Goal: Task Accomplishment & Management: Complete application form

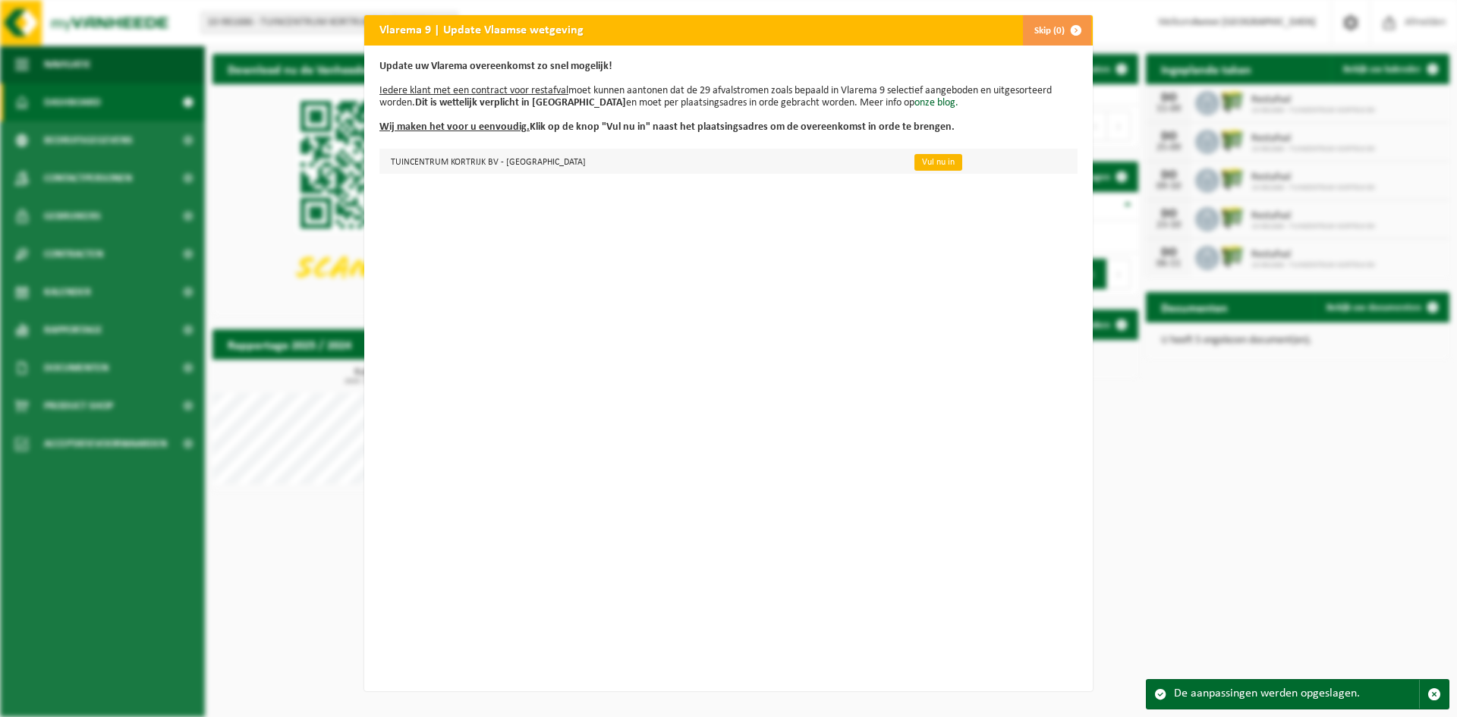
click at [914, 169] on link "Vul nu in" at bounding box center [938, 162] width 48 height 17
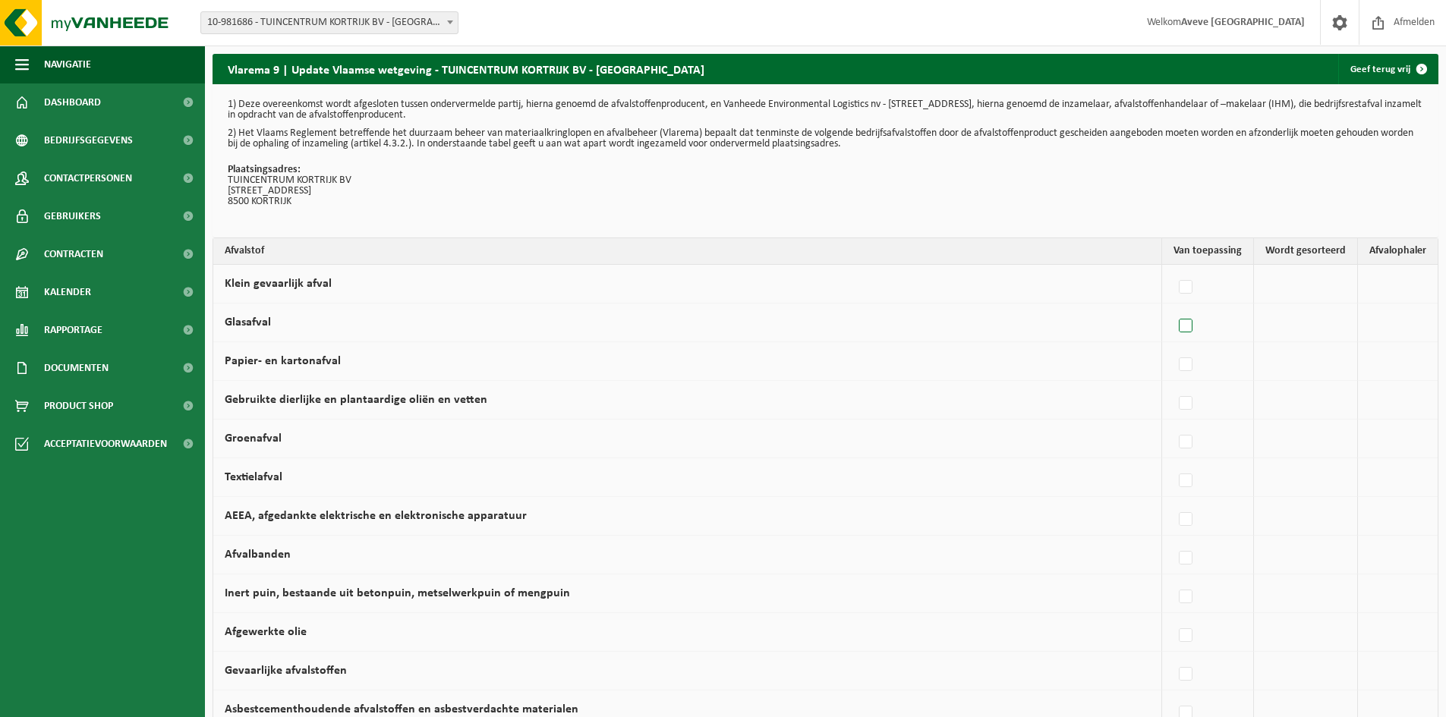
click at [1191, 324] on label at bounding box center [1185, 326] width 21 height 23
click at [1173, 307] on input "Glasafval" at bounding box center [1172, 307] width 1 height 1
checkbox input "true"
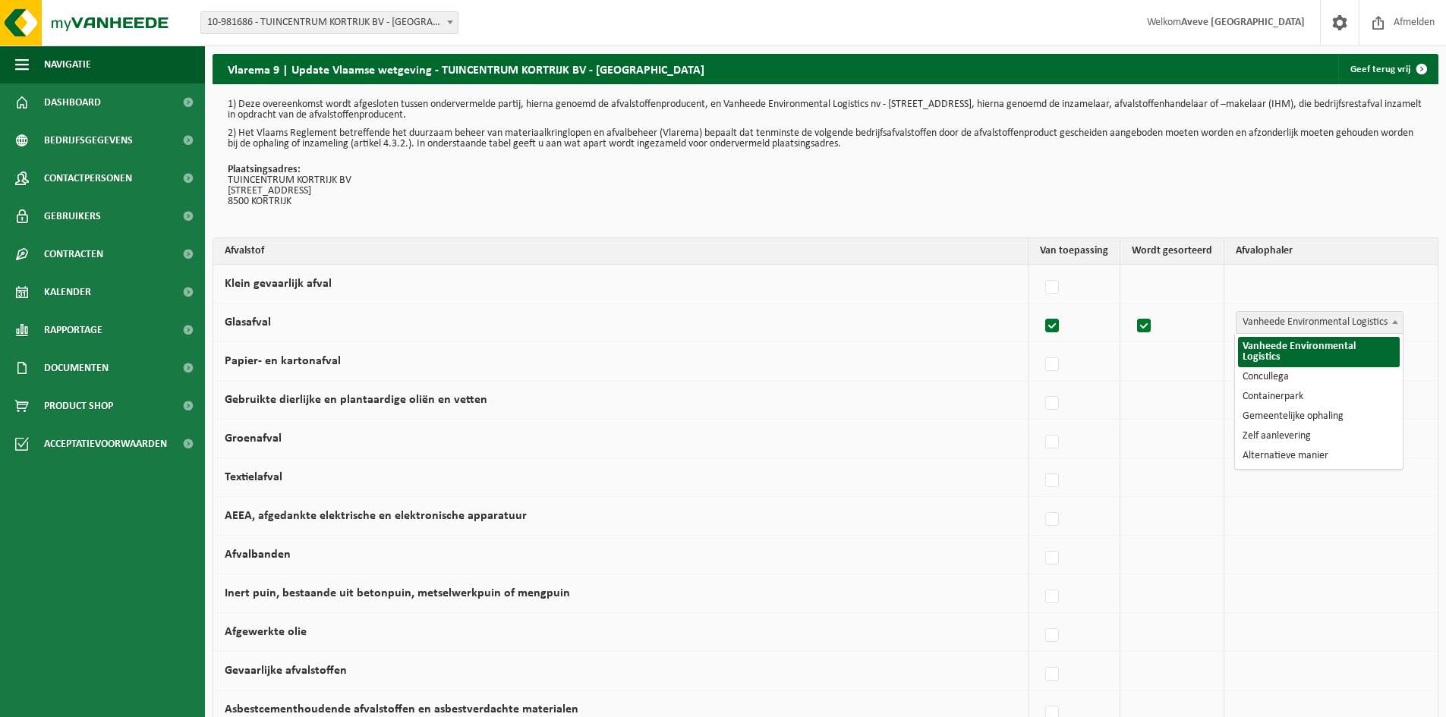
click at [1373, 322] on span "Vanheede Environmental Logistics" at bounding box center [1319, 322] width 166 height 21
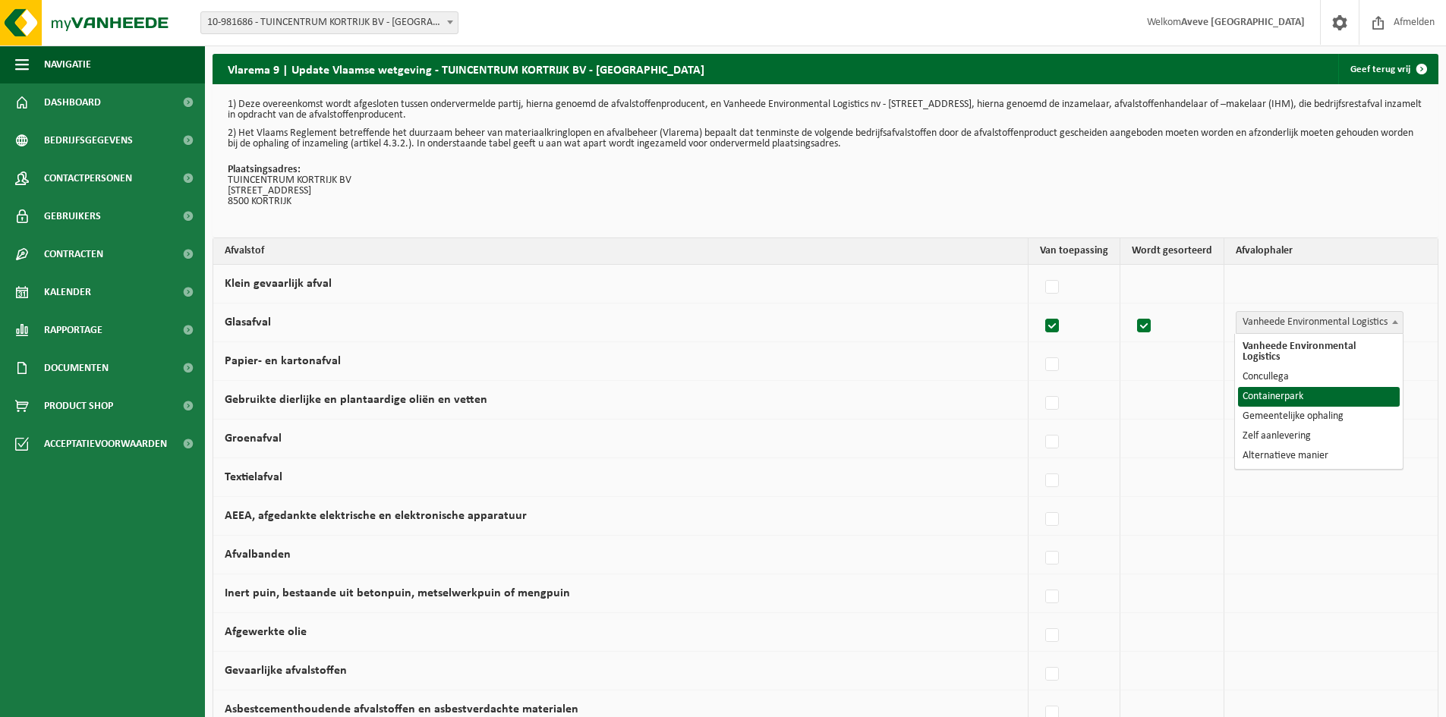
select select "Containerpark"
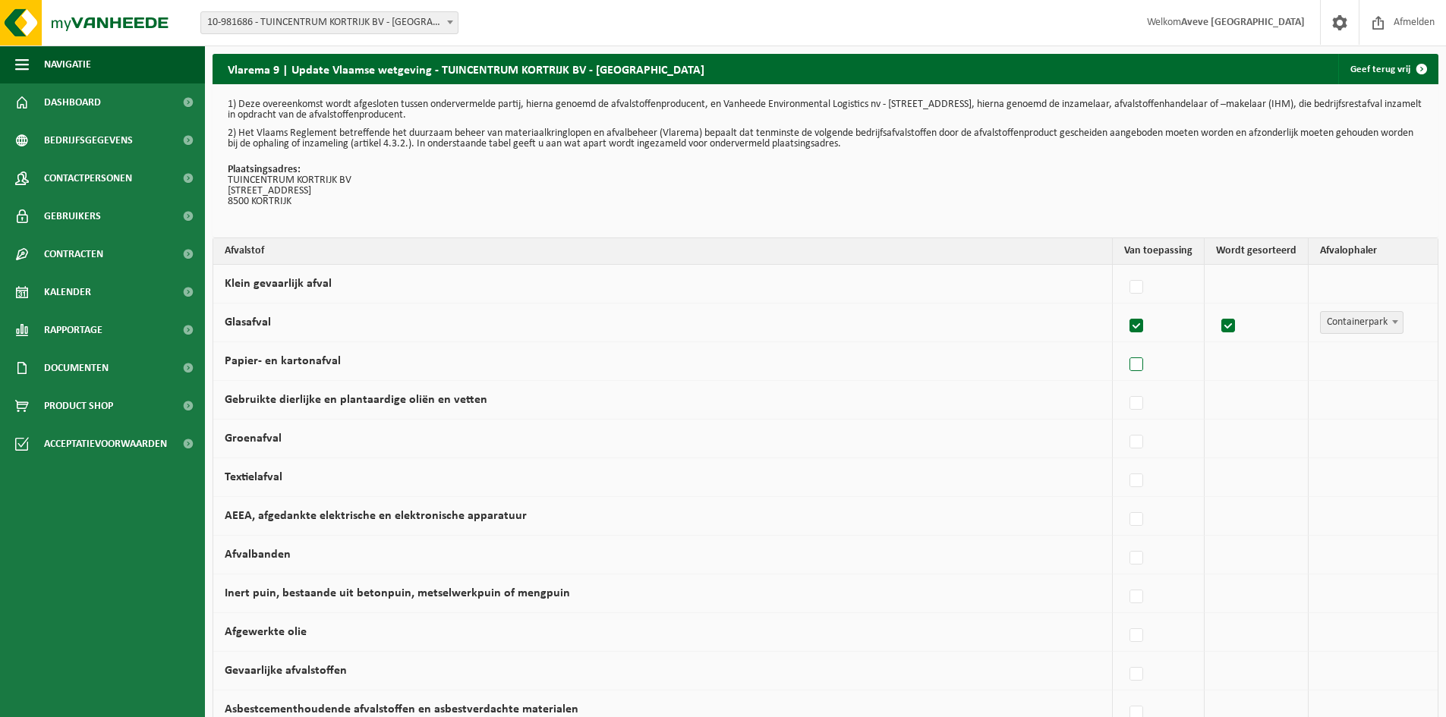
click at [1142, 365] on label at bounding box center [1136, 365] width 21 height 23
click at [1124, 346] on input "Papier- en kartonafval" at bounding box center [1123, 345] width 1 height 1
checkbox input "true"
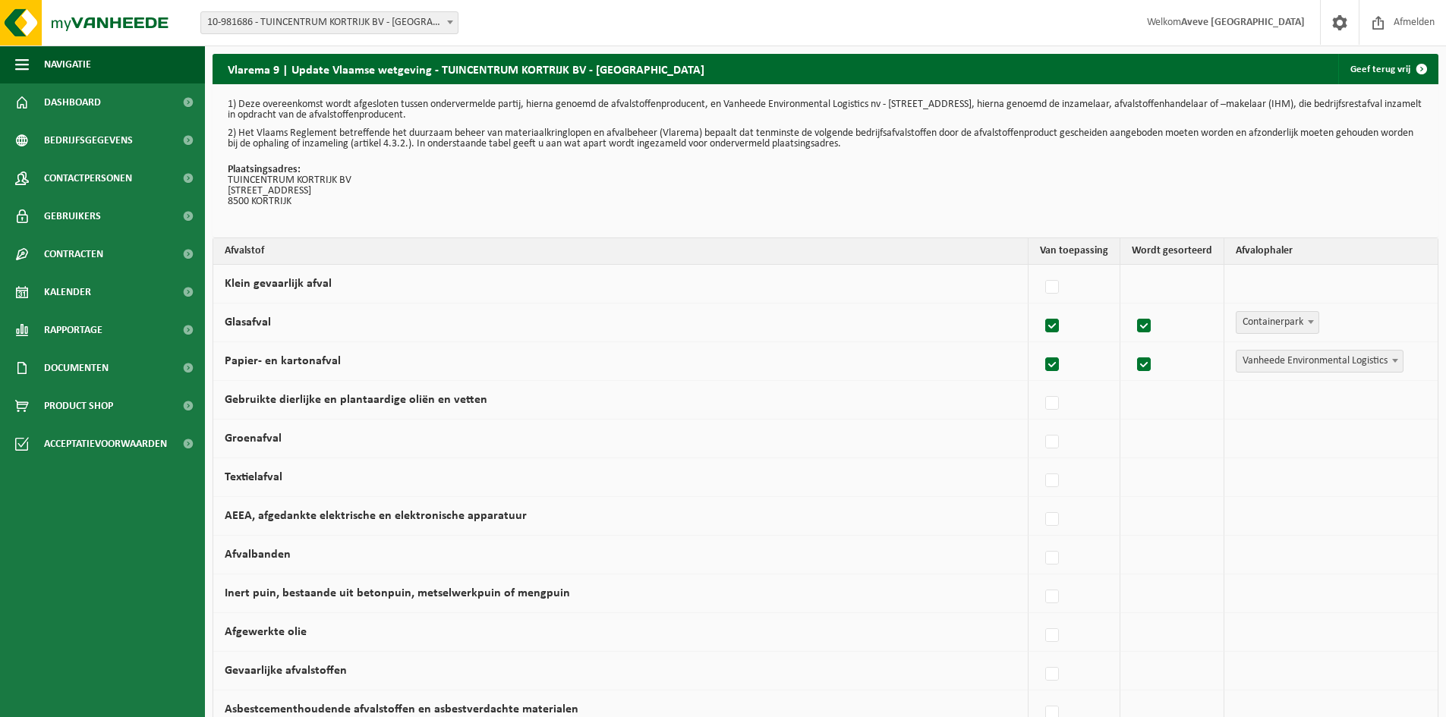
click at [1301, 362] on span "Vanheede Environmental Logistics" at bounding box center [1319, 361] width 166 height 21
select select "Zelf aanlevering"
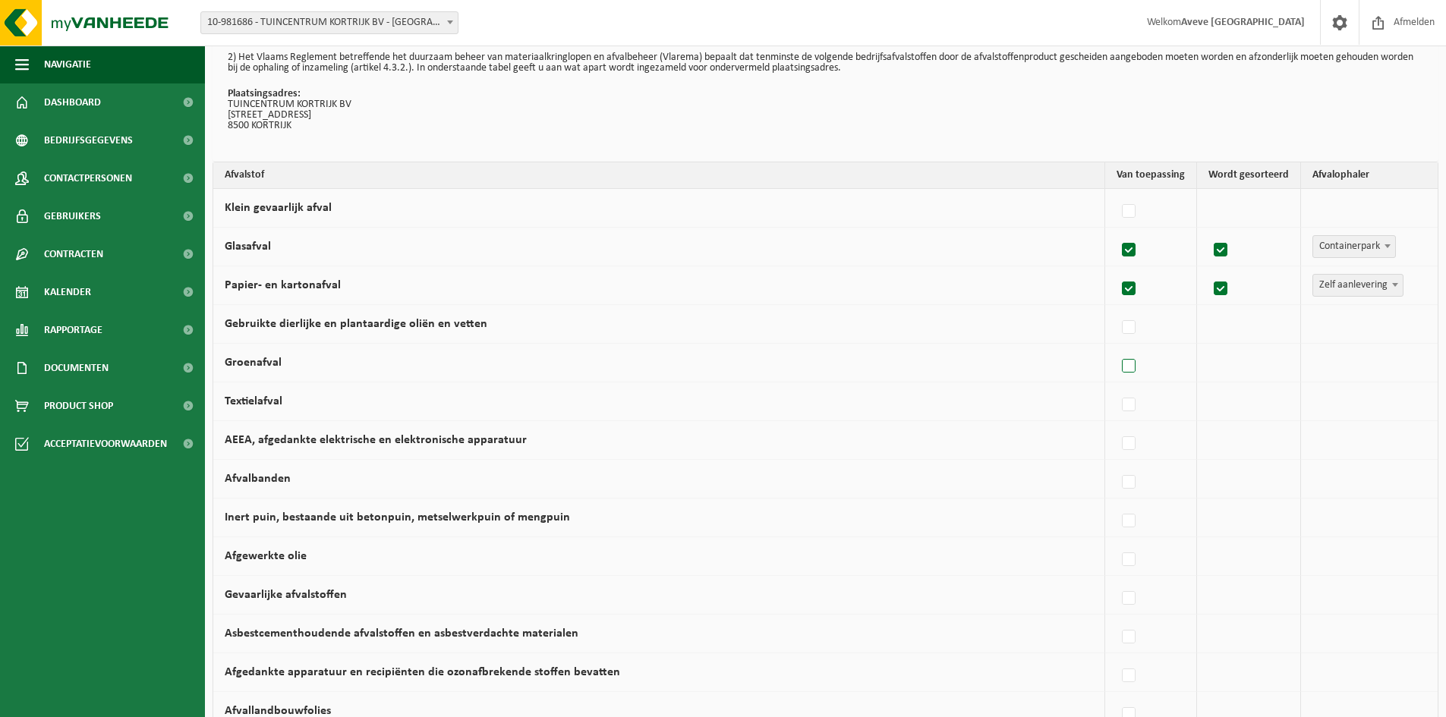
click at [1129, 365] on label at bounding box center [1129, 366] width 21 height 23
click at [1116, 348] on input "Groenafval" at bounding box center [1115, 347] width 1 height 1
checkbox input "true"
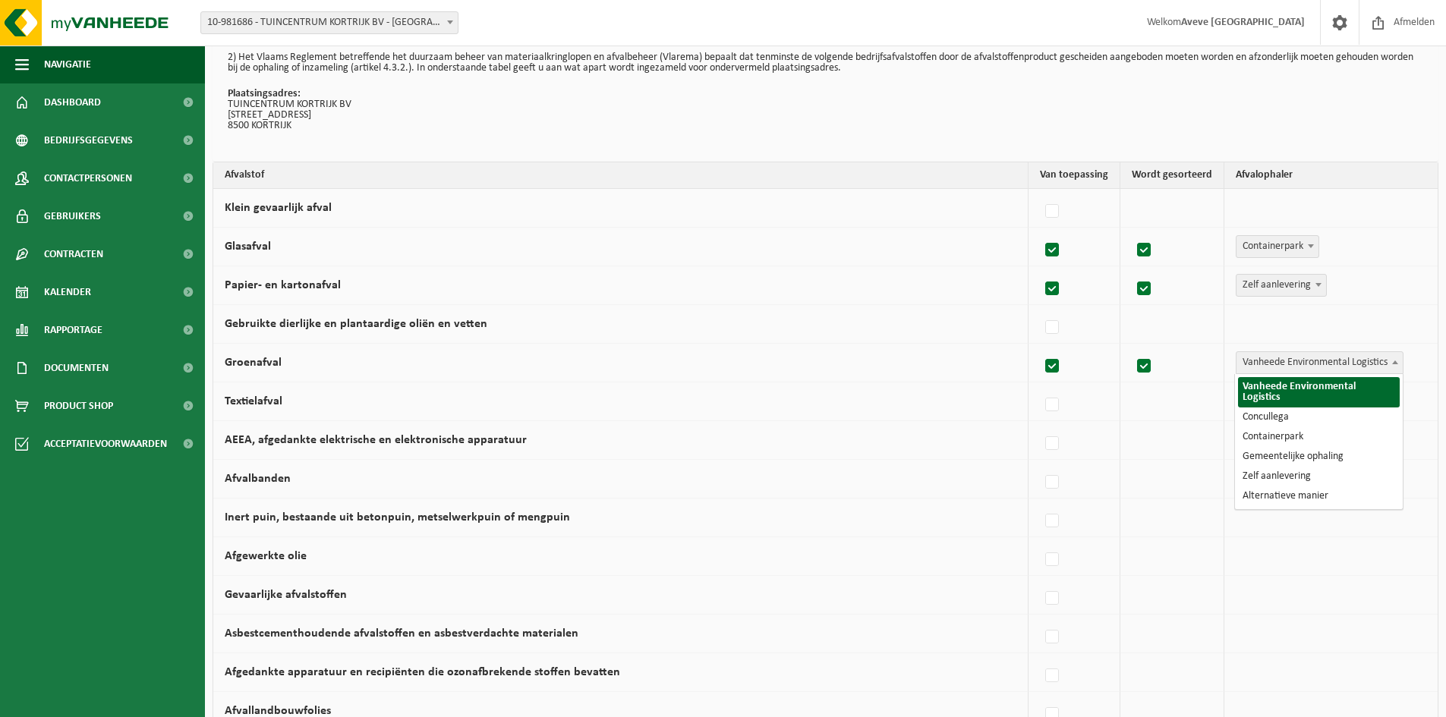
click at [1273, 368] on span "Vanheede Environmental Logistics" at bounding box center [1319, 362] width 166 height 21
select select "Concullega"
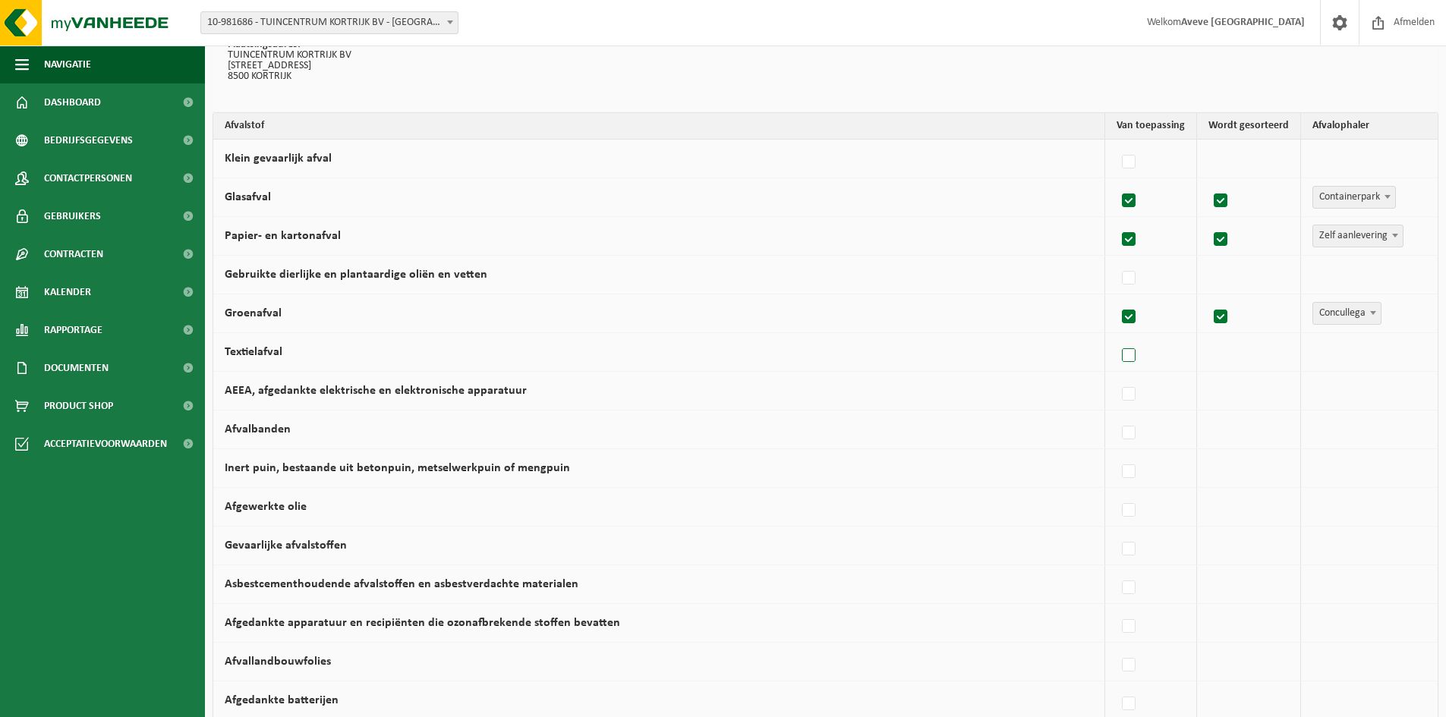
scroll to position [152, 0]
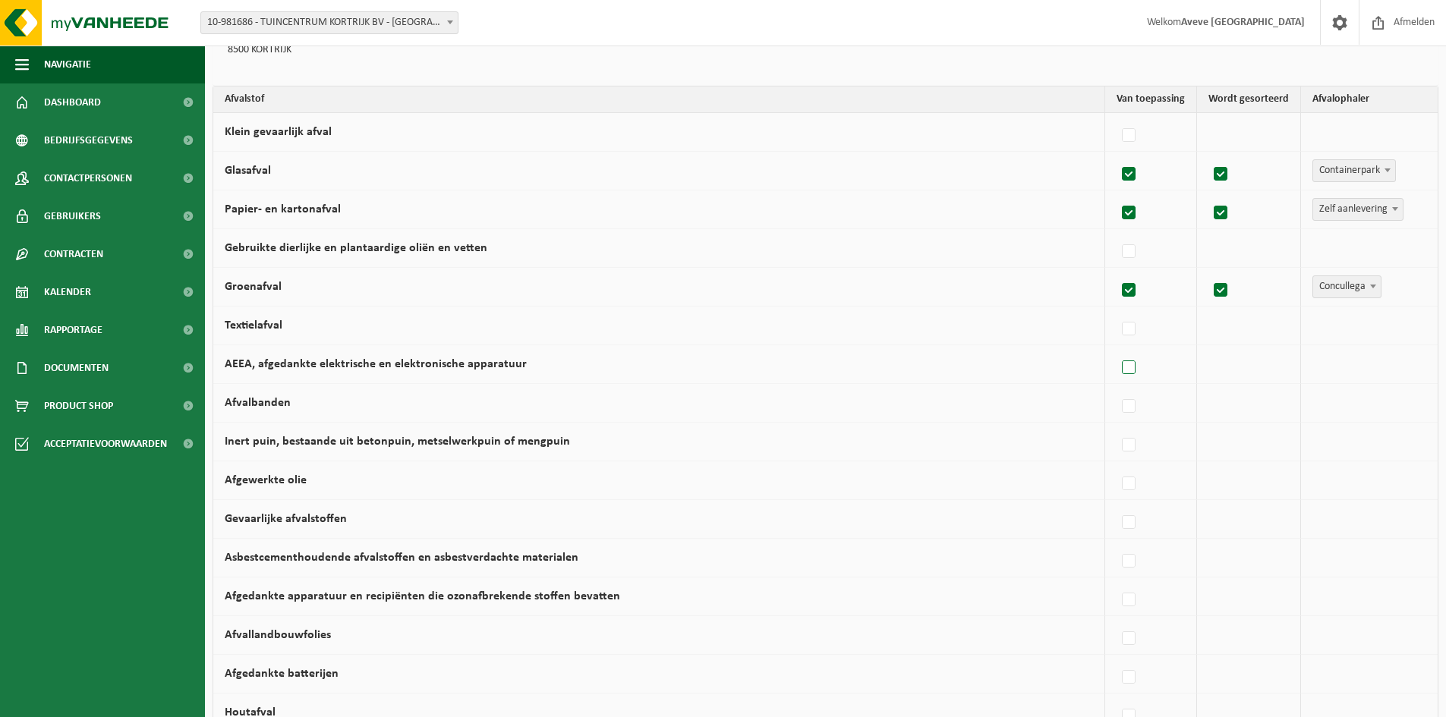
click at [1131, 369] on label at bounding box center [1129, 368] width 21 height 23
click at [1116, 349] on input "AEEA, afgedankte elektrische en elektronische apparatuur" at bounding box center [1115, 348] width 1 height 1
checkbox input "true"
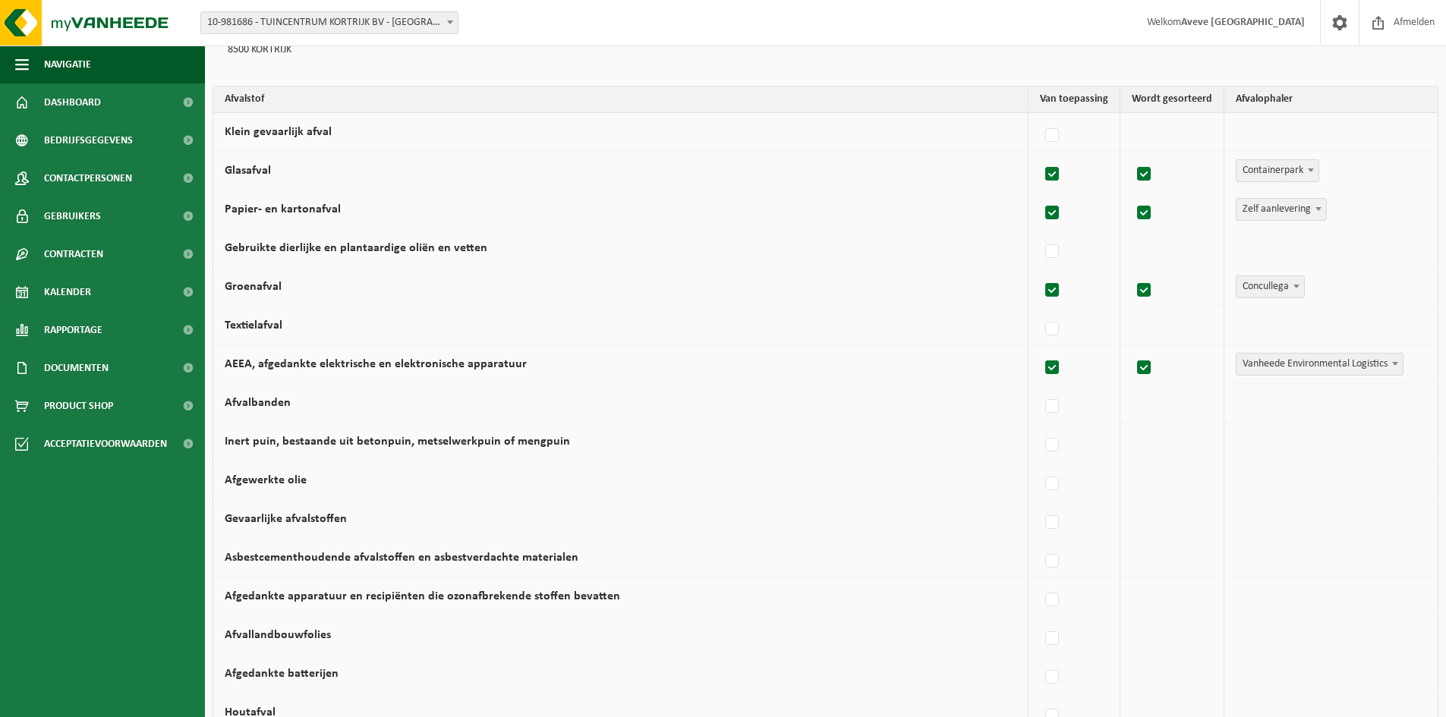
click at [1257, 369] on span "Vanheede Environmental Logistics" at bounding box center [1319, 364] width 166 height 21
select select "Concullega"
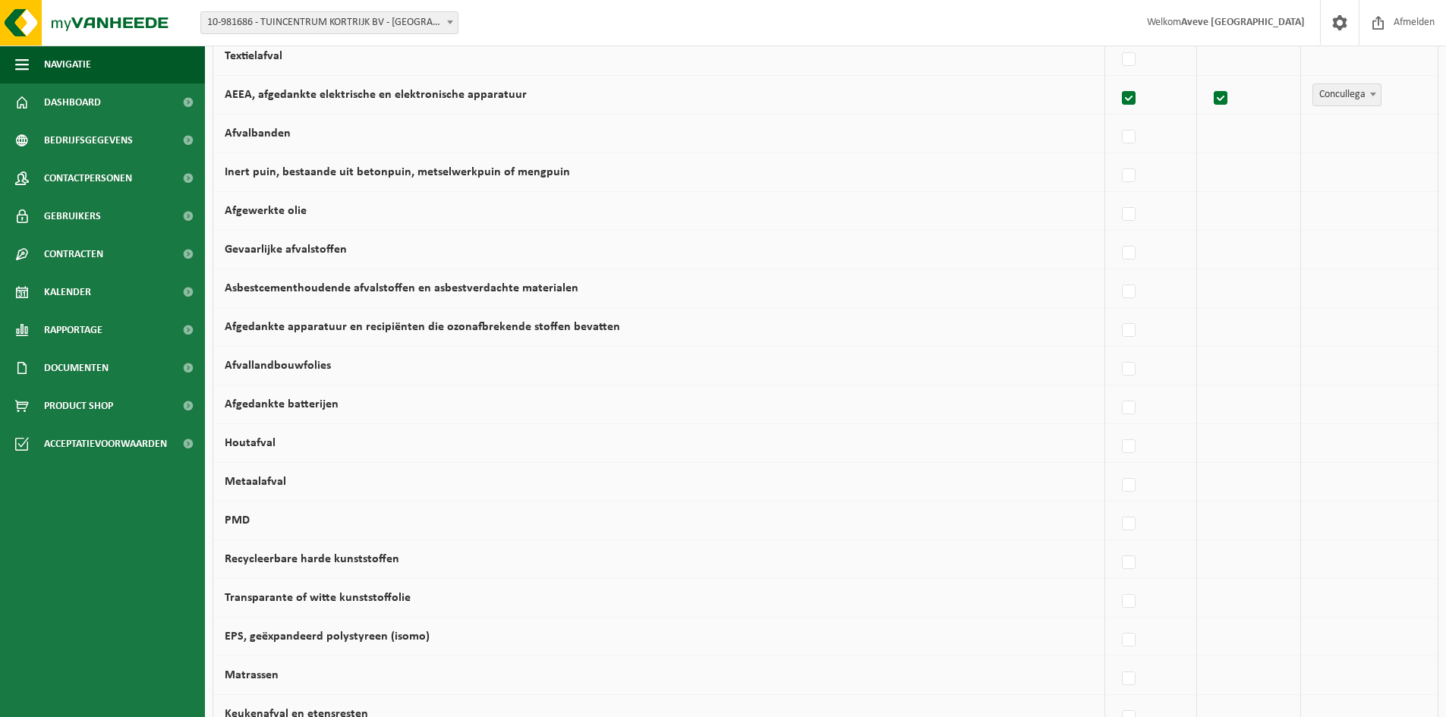
scroll to position [455, 0]
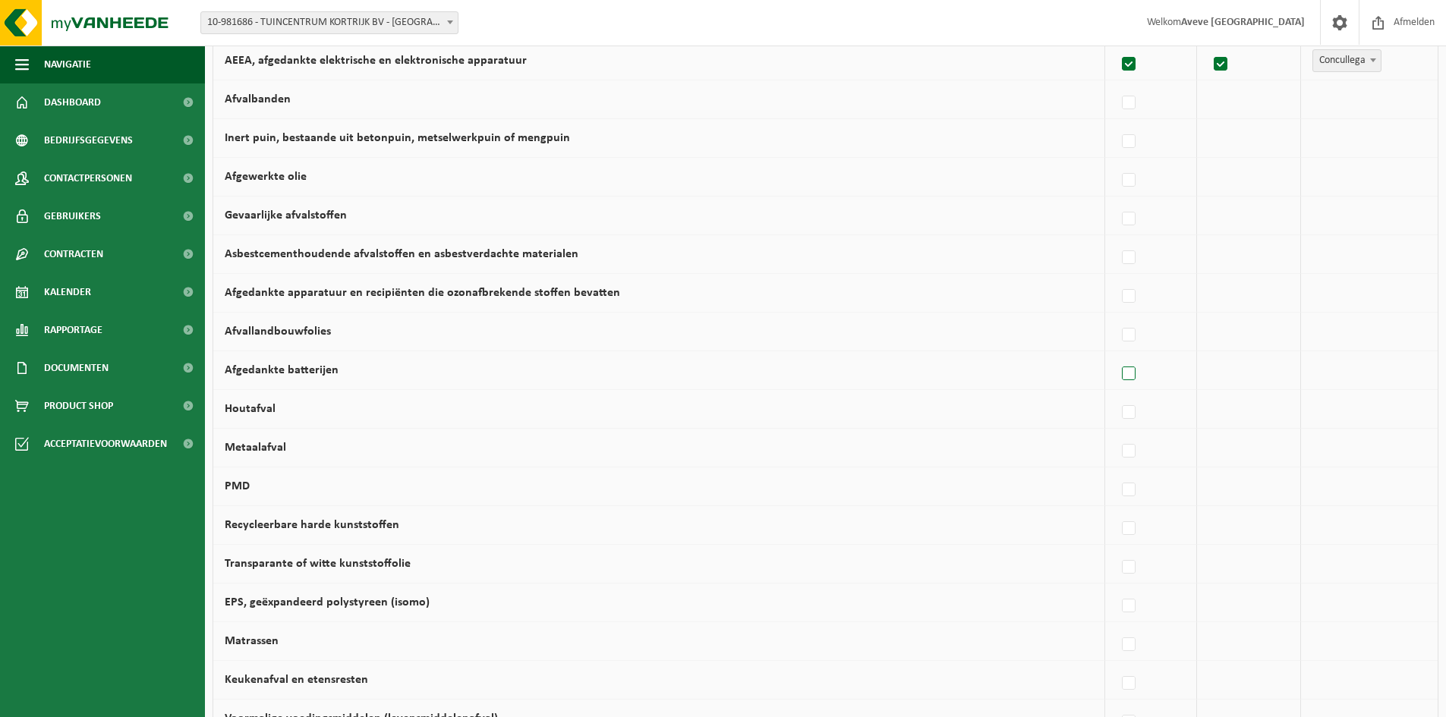
click at [1132, 373] on label at bounding box center [1129, 374] width 21 height 23
click at [1116, 355] on input "Afgedankte batterijen" at bounding box center [1115, 354] width 1 height 1
checkbox input "true"
click at [1266, 368] on span "Vanheede Environmental Logistics" at bounding box center [1319, 370] width 166 height 21
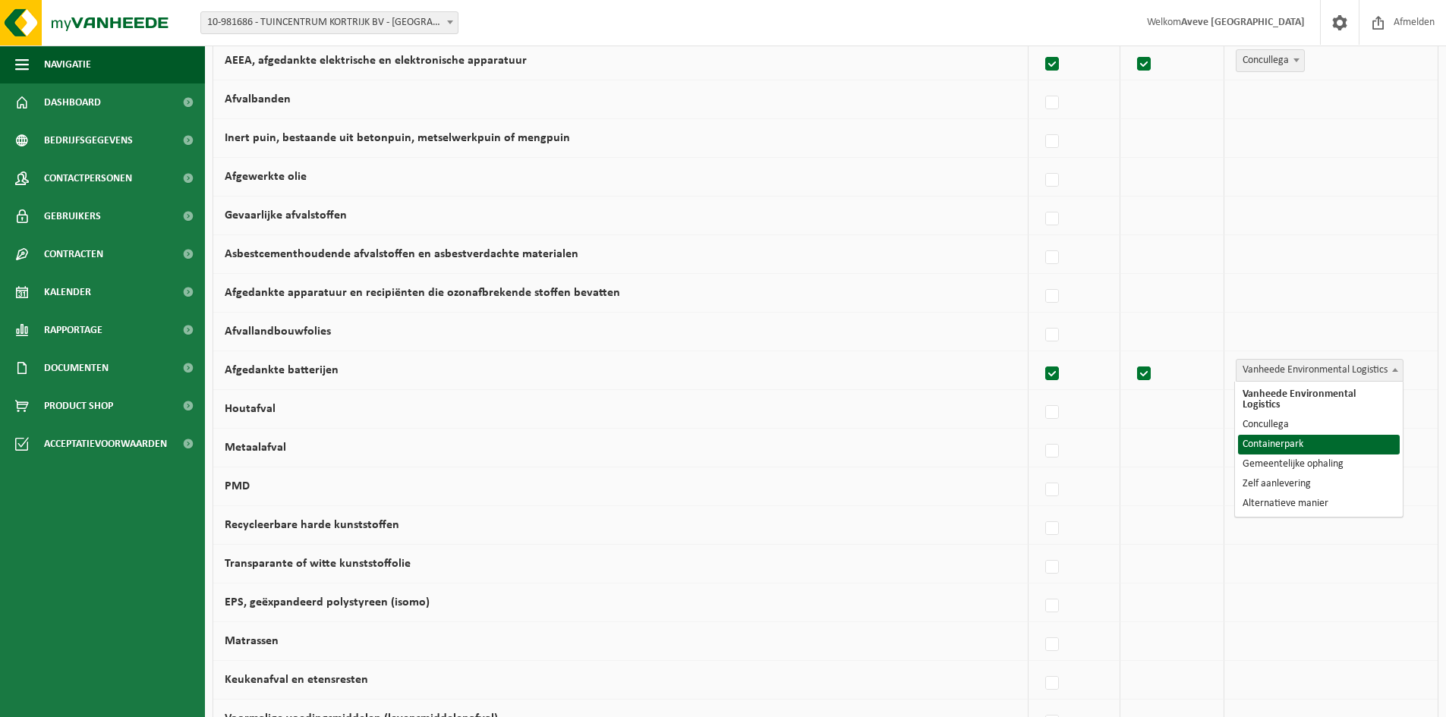
select select "Containerpark"
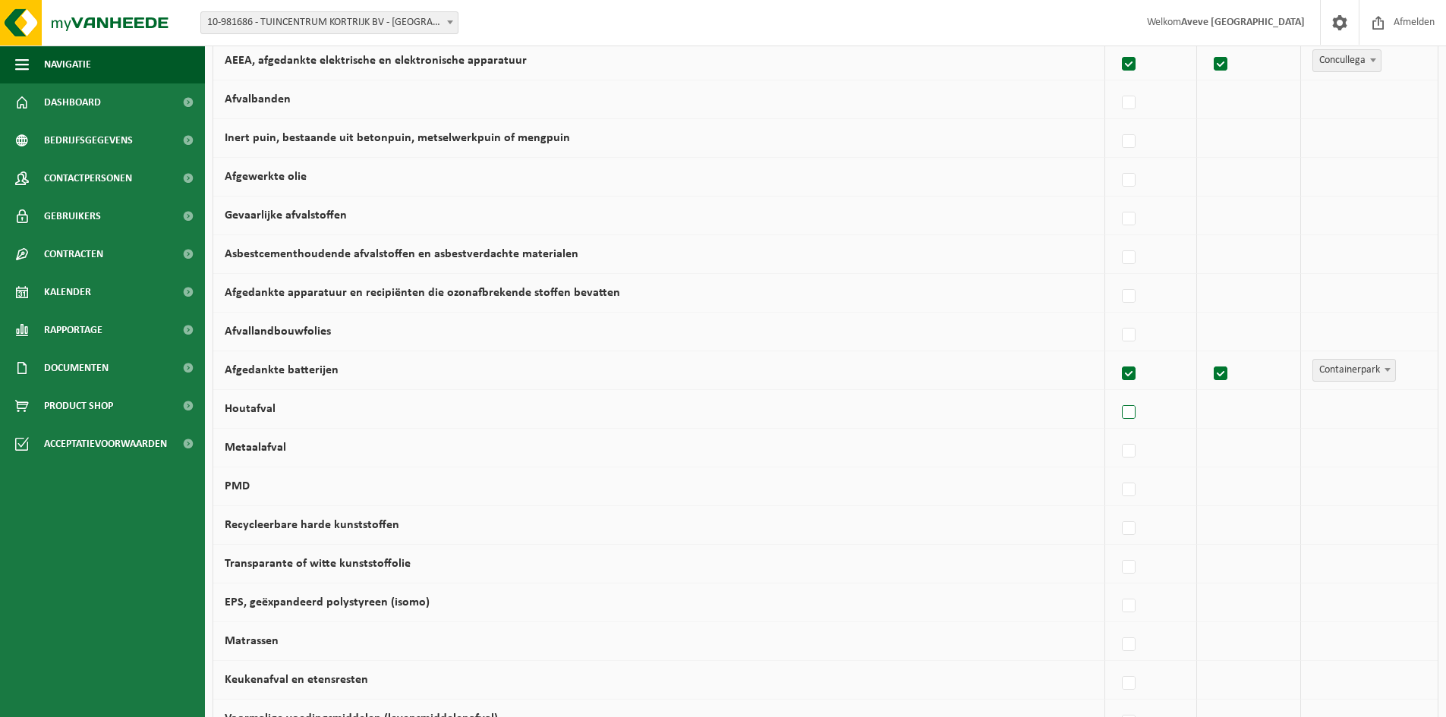
click at [1127, 413] on label at bounding box center [1129, 412] width 21 height 23
click at [1116, 394] on input "Houtafval" at bounding box center [1115, 393] width 1 height 1
checkbox input "true"
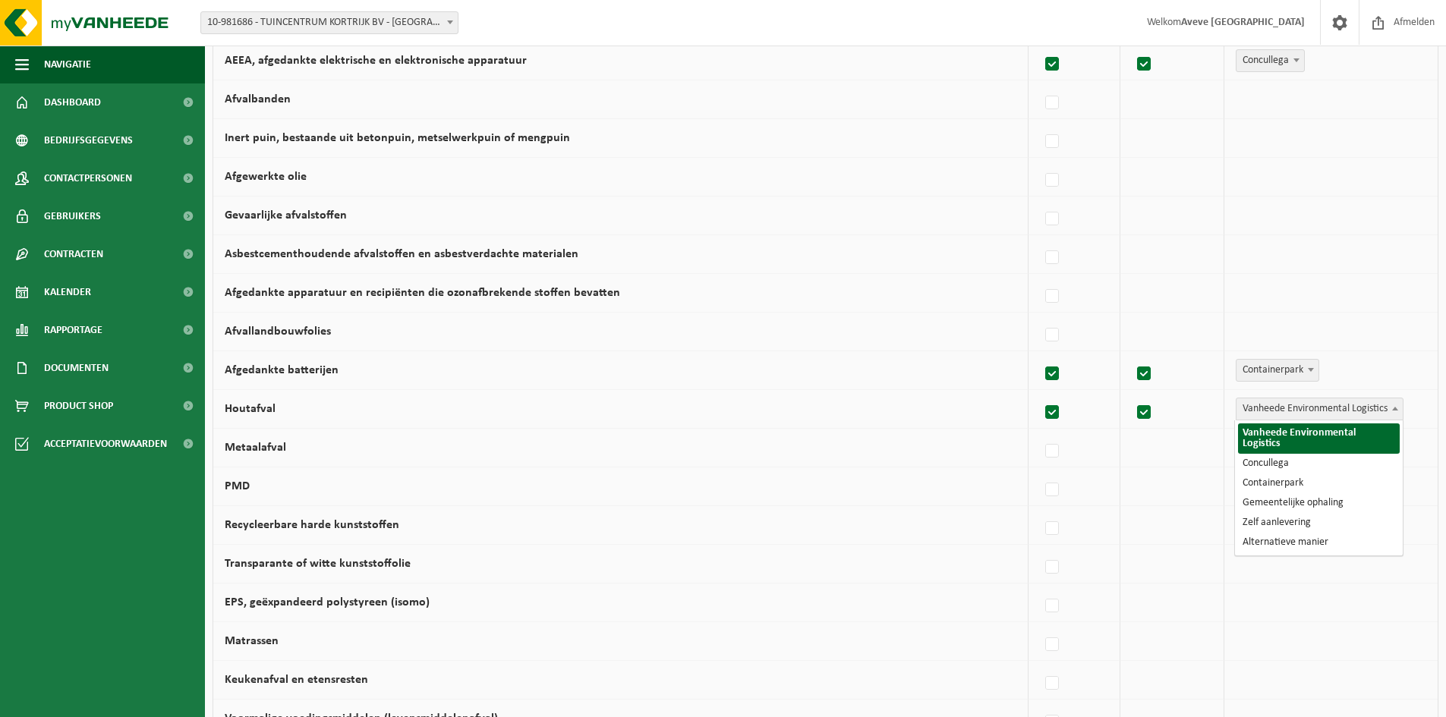
click at [1361, 410] on span "Vanheede Environmental Logistics" at bounding box center [1319, 408] width 166 height 21
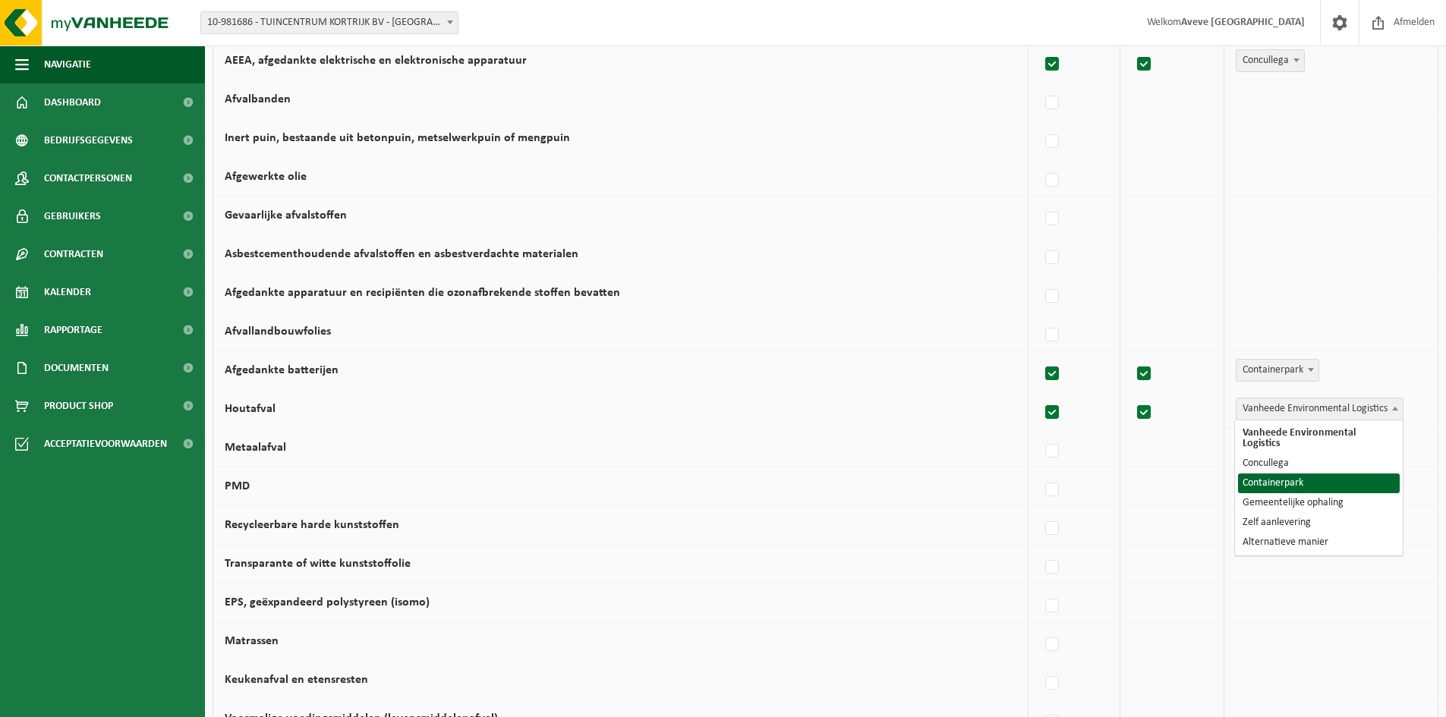
select select "Containerpark"
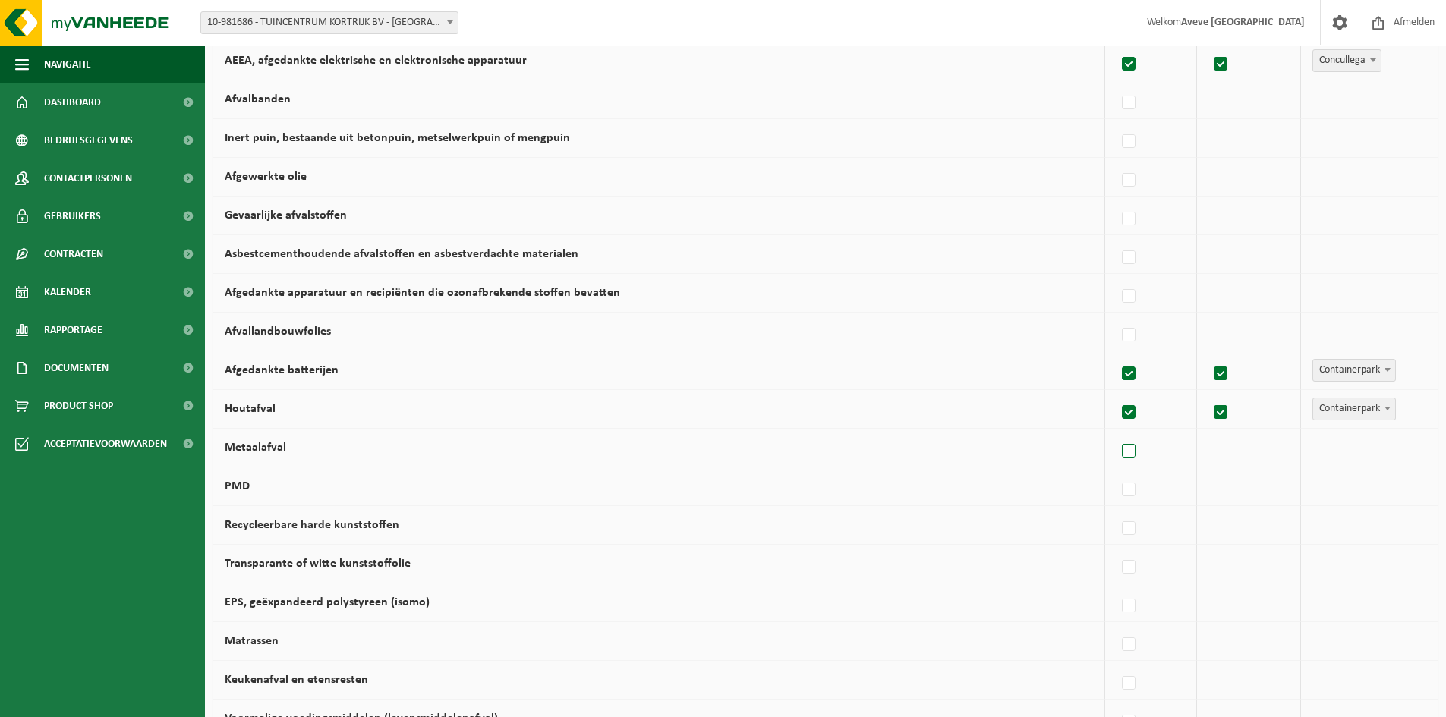
click at [1135, 454] on label at bounding box center [1129, 451] width 21 height 23
click at [1116, 433] on input "Metaalafval" at bounding box center [1115, 432] width 1 height 1
checkbox input "true"
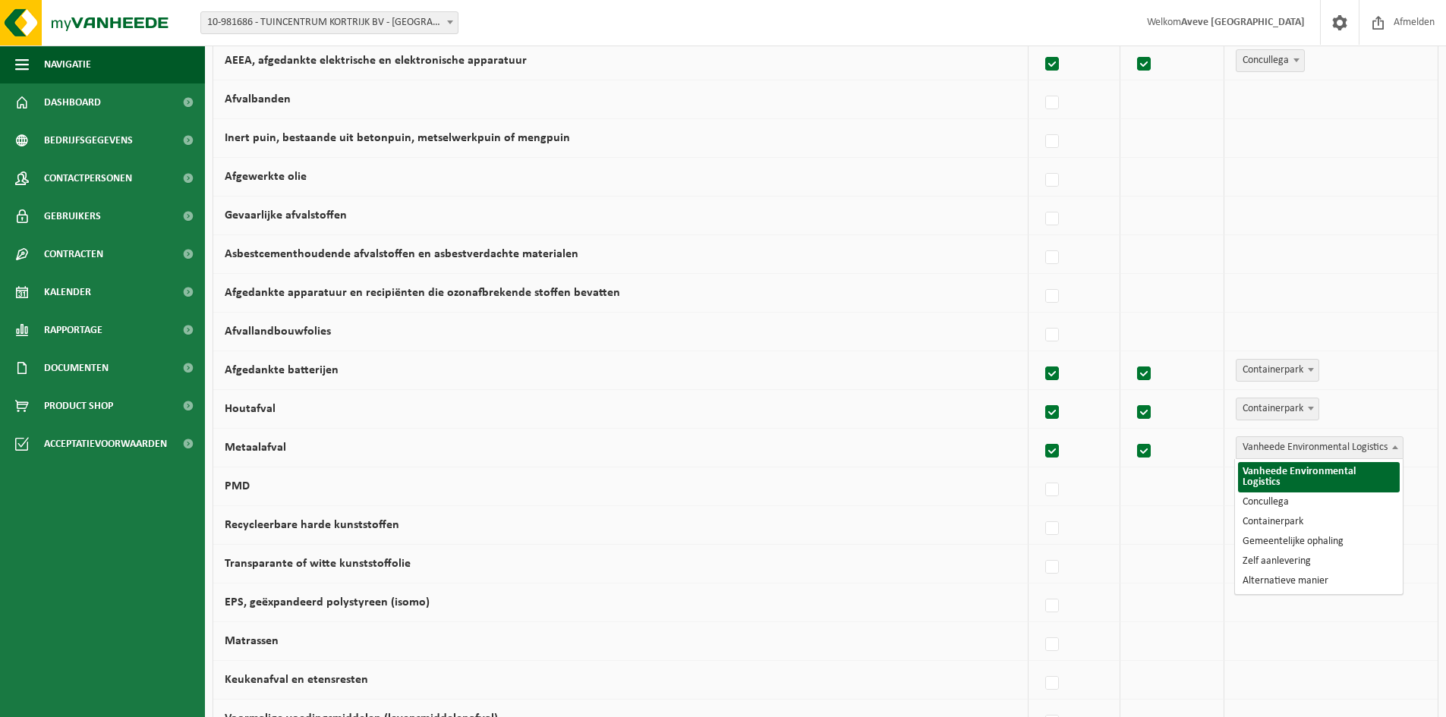
click at [1320, 448] on span "Vanheede Environmental Logistics" at bounding box center [1319, 447] width 166 height 21
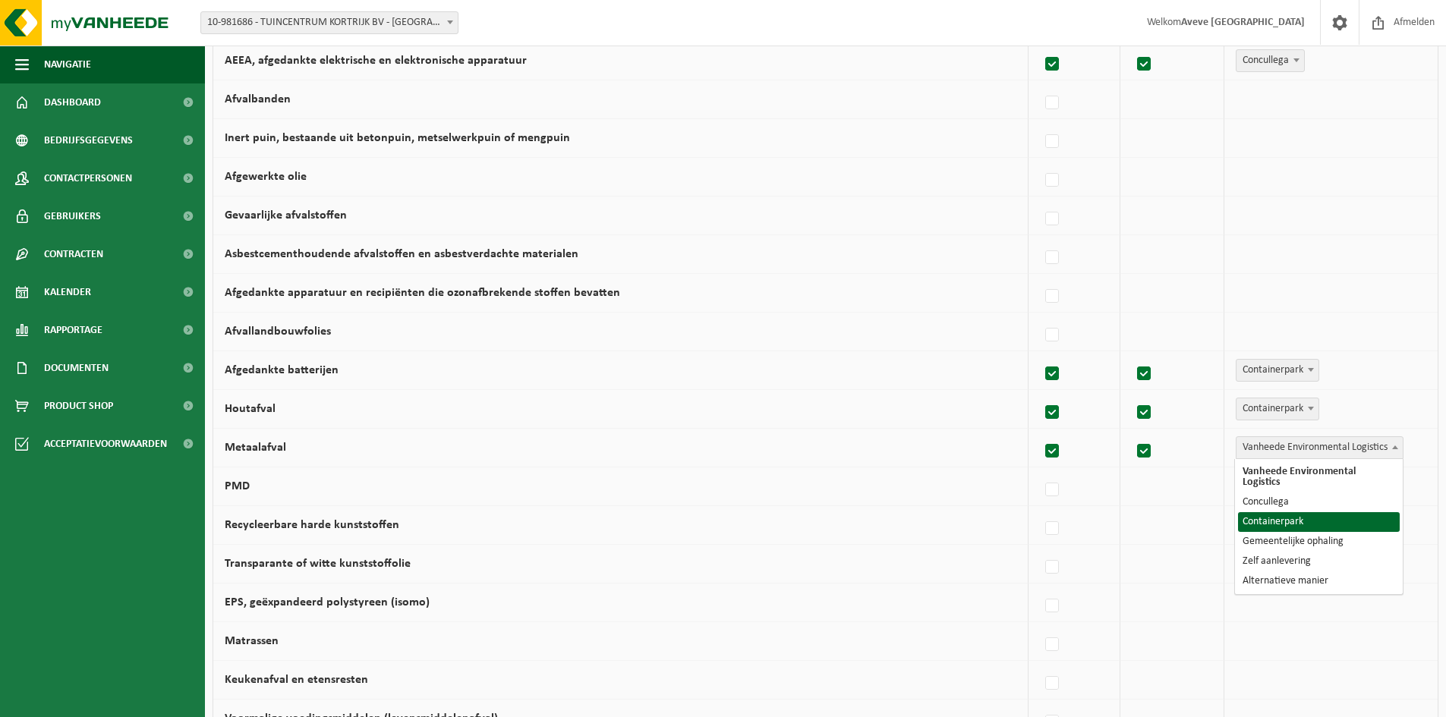
select select "Containerpark"
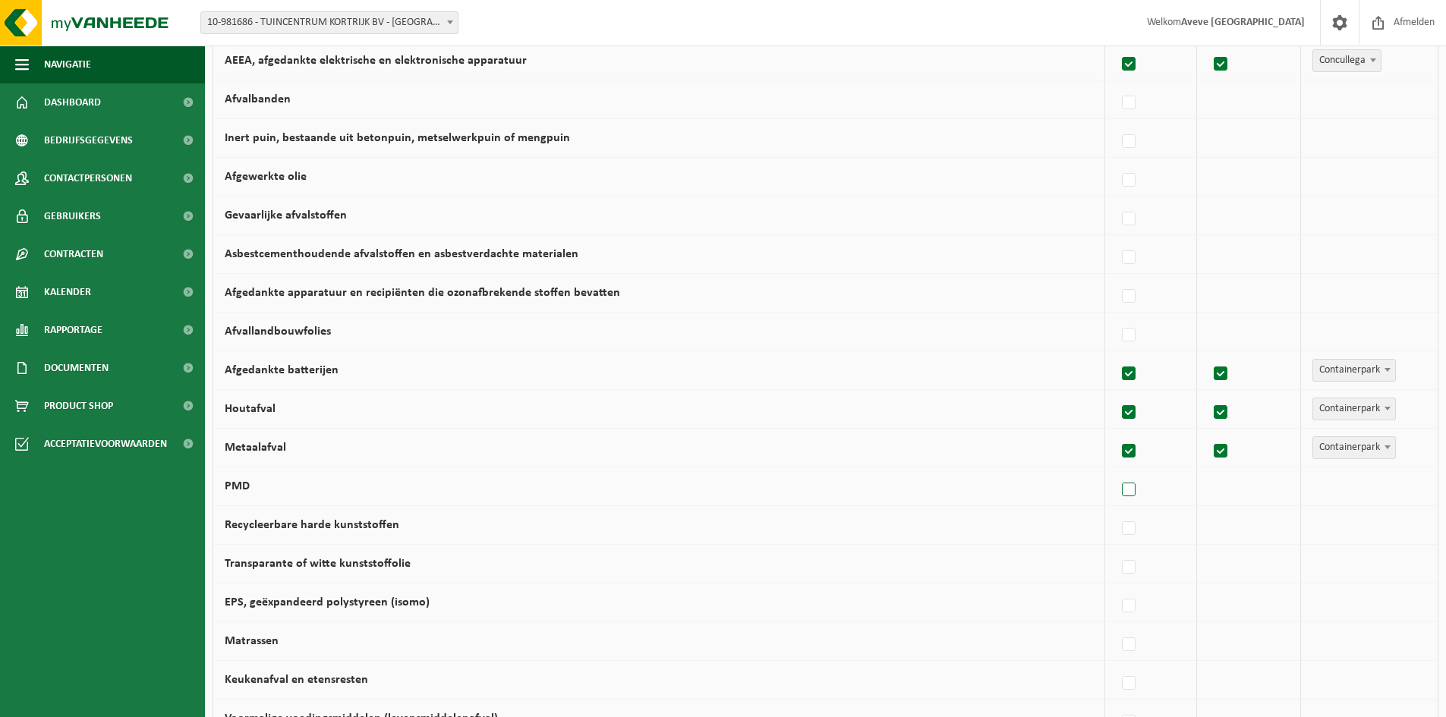
click at [1131, 492] on label at bounding box center [1129, 490] width 21 height 23
click at [1116, 471] on input "PMD" at bounding box center [1115, 470] width 1 height 1
checkbox input "true"
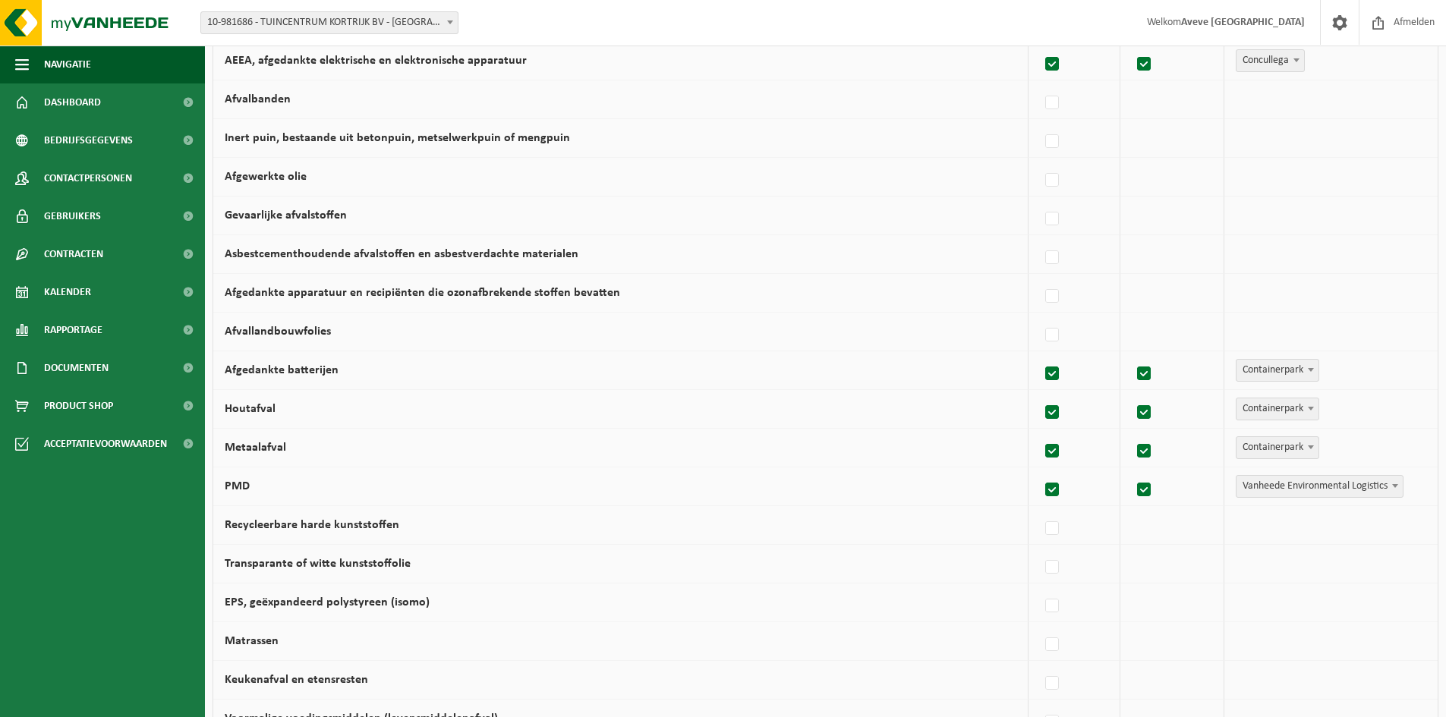
click at [1306, 485] on span "Vanheede Environmental Logistics" at bounding box center [1319, 486] width 166 height 21
select select "Gemeentelijke ophaling"
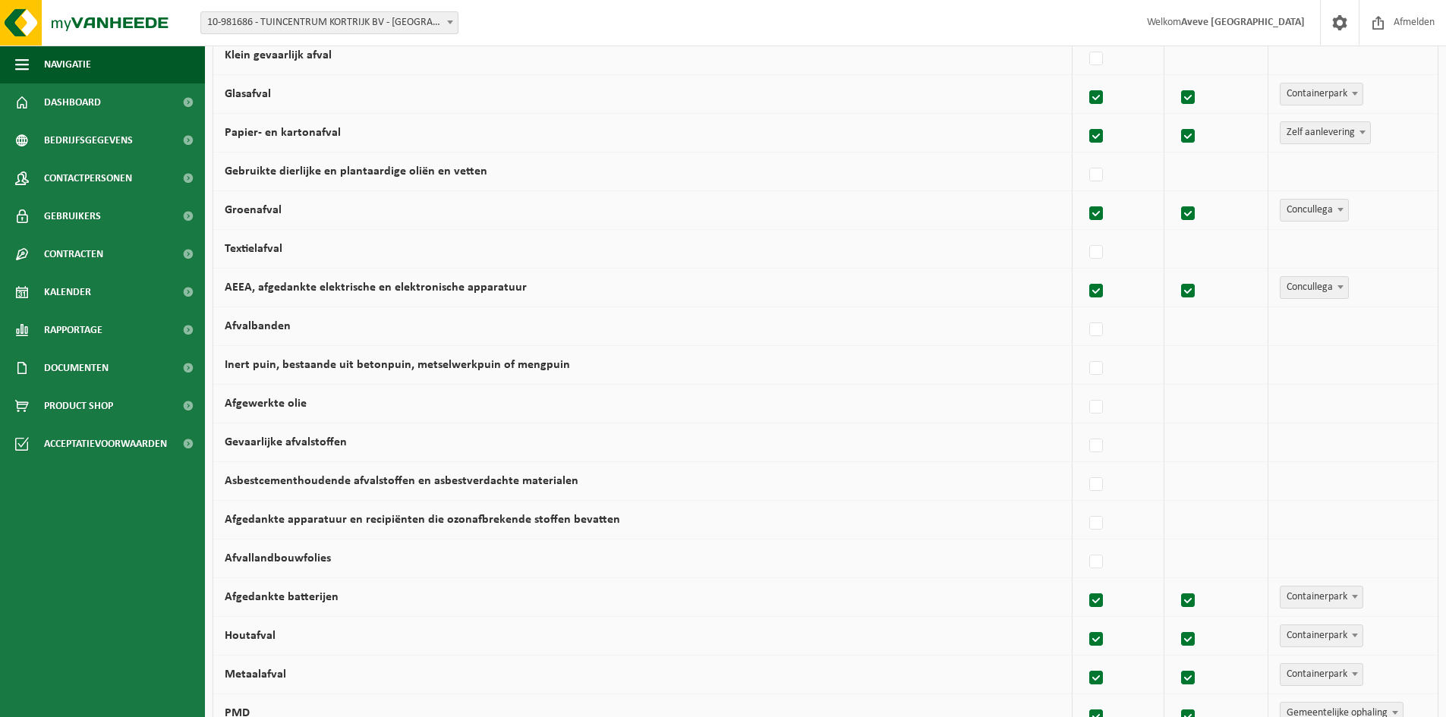
scroll to position [228, 0]
click at [1329, 286] on span "Concullega" at bounding box center [1314, 288] width 68 height 21
select select "Containerpark"
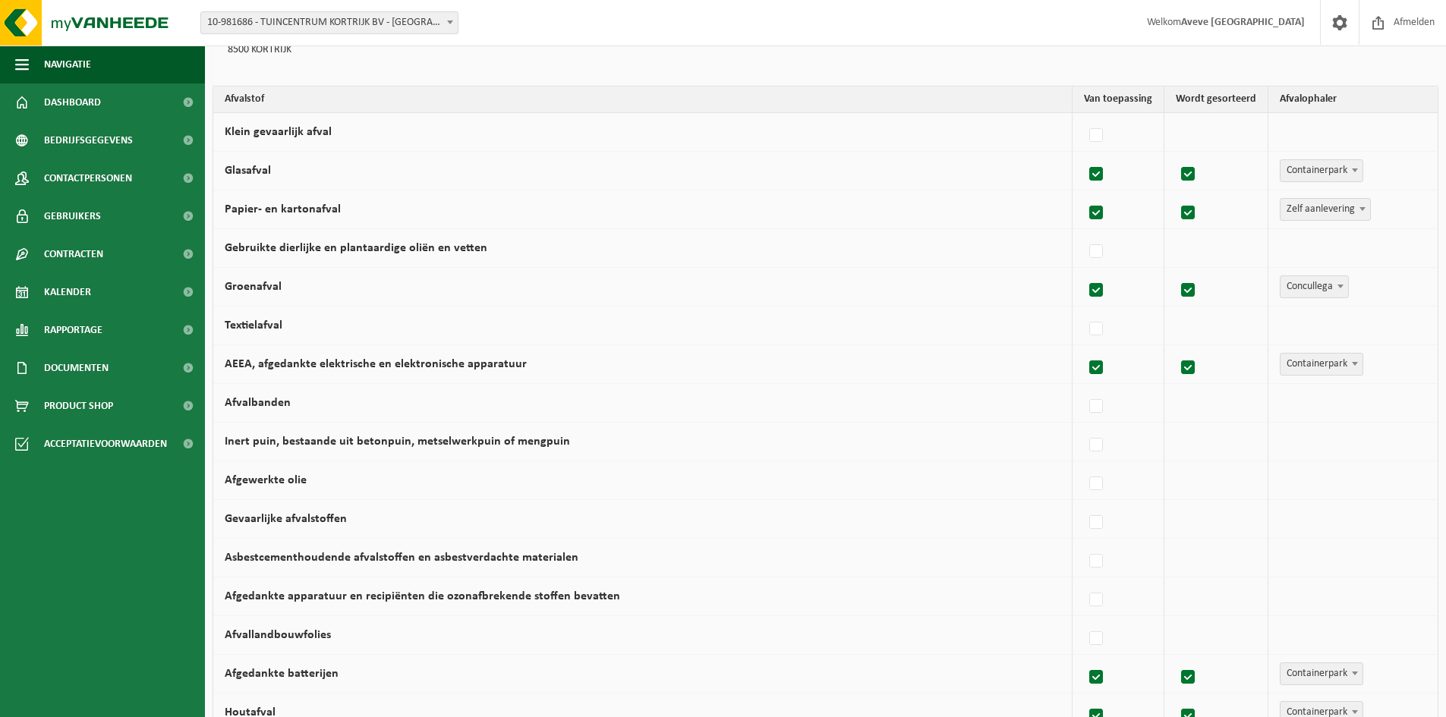
click at [1295, 287] on span "Concullega" at bounding box center [1314, 286] width 68 height 21
select select "Gemeentelijke ophaling"
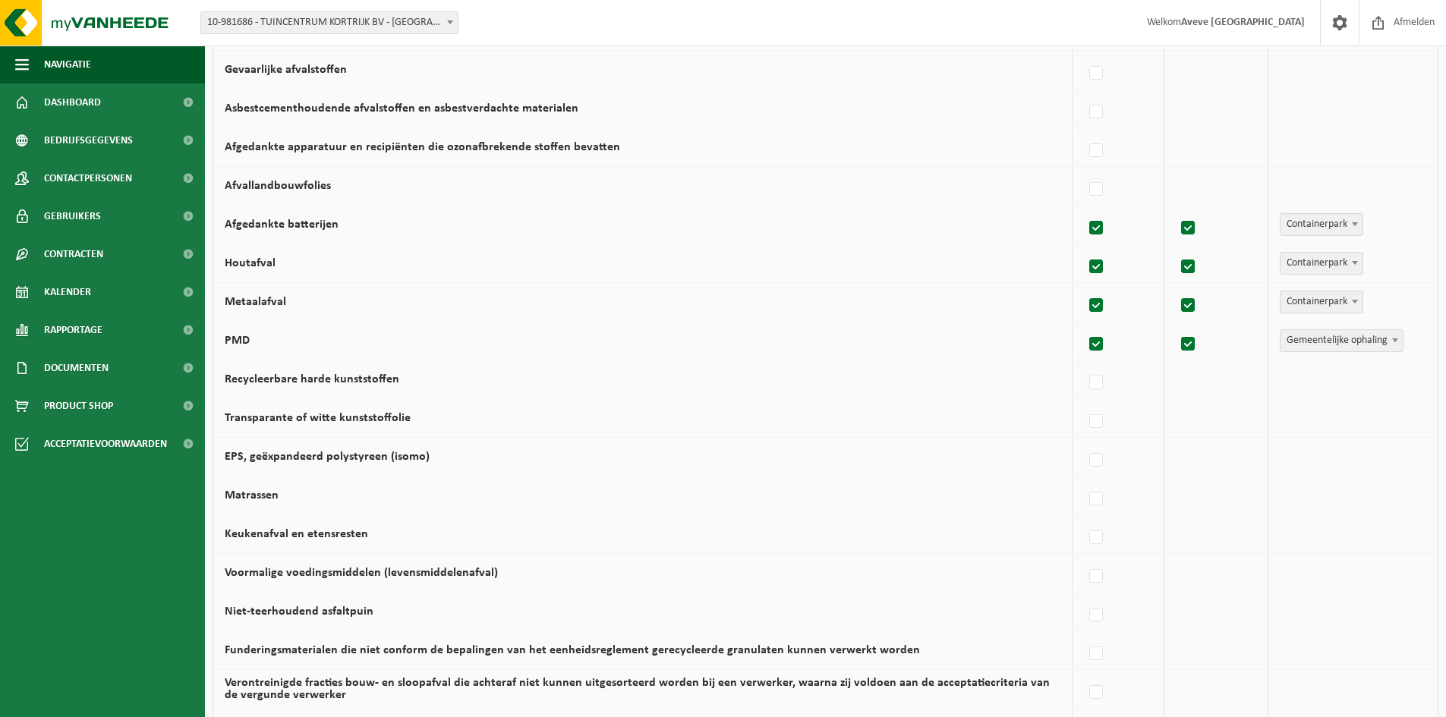
scroll to position [607, 0]
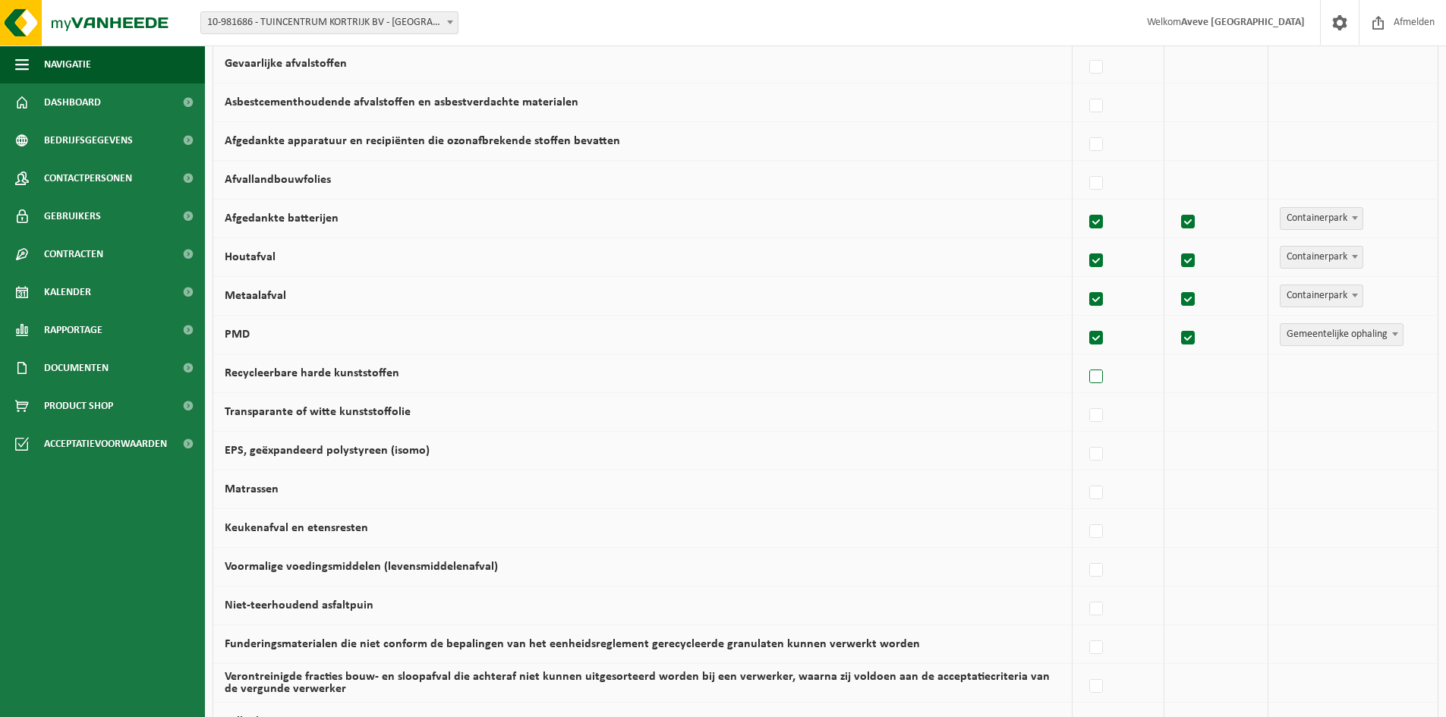
click at [1107, 379] on label at bounding box center [1096, 377] width 21 height 23
click at [1084, 358] on input "Recycleerbare harde kunststoffen" at bounding box center [1083, 357] width 1 height 1
checkbox input "true"
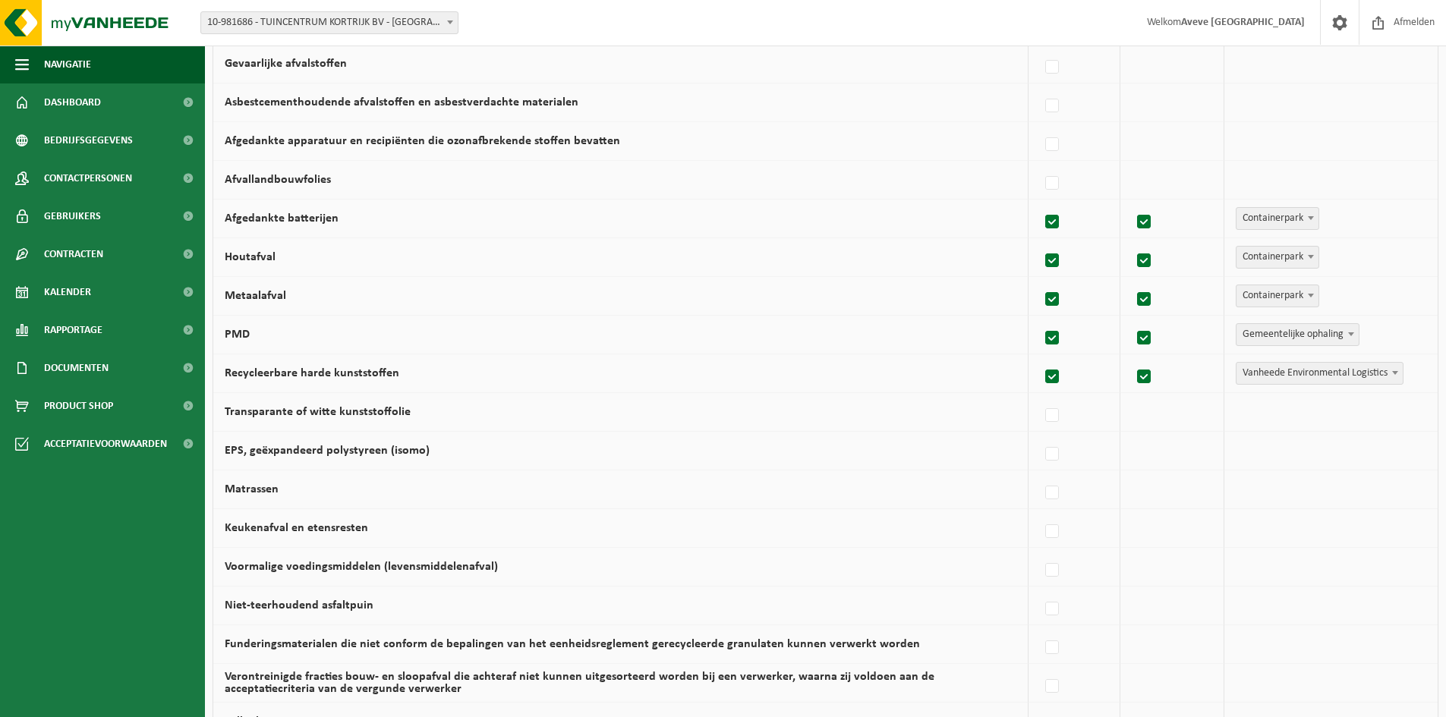
click at [1307, 373] on span "Vanheede Environmental Logistics" at bounding box center [1319, 373] width 166 height 21
select select "Containerpark"
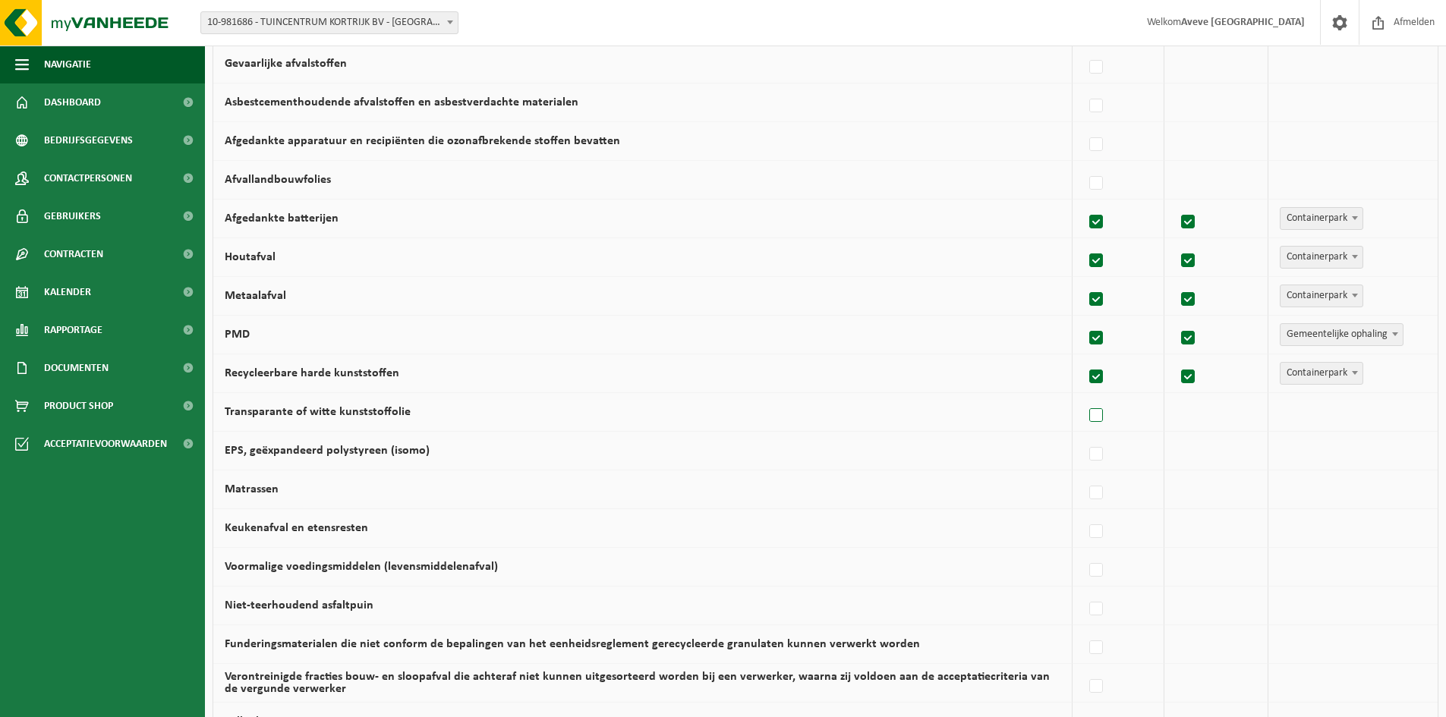
click at [1094, 411] on label at bounding box center [1096, 415] width 21 height 23
click at [1084, 397] on input "Transparante of witte kunststoffolie" at bounding box center [1083, 396] width 1 height 1
checkbox input "true"
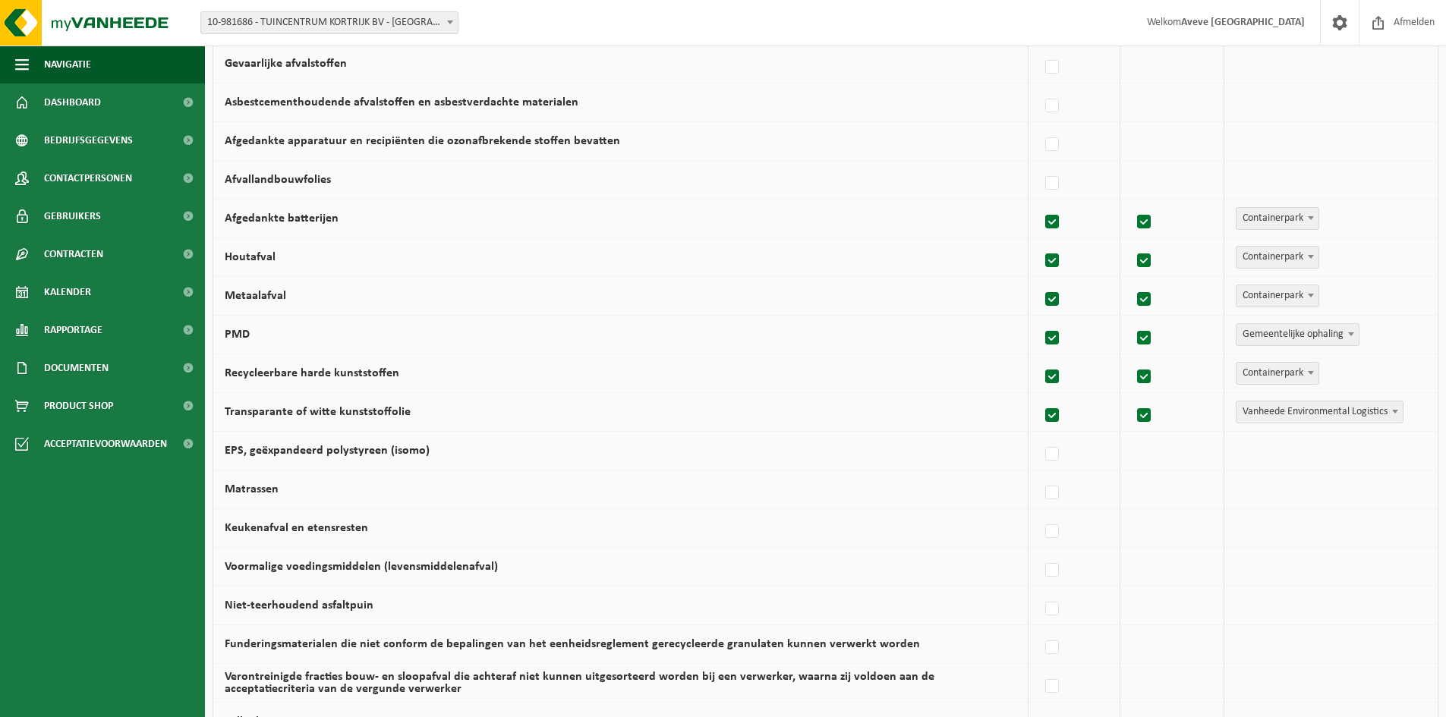
click at [1276, 410] on span "Vanheede Environmental Logistics" at bounding box center [1319, 411] width 166 height 21
select select "Containerpark"
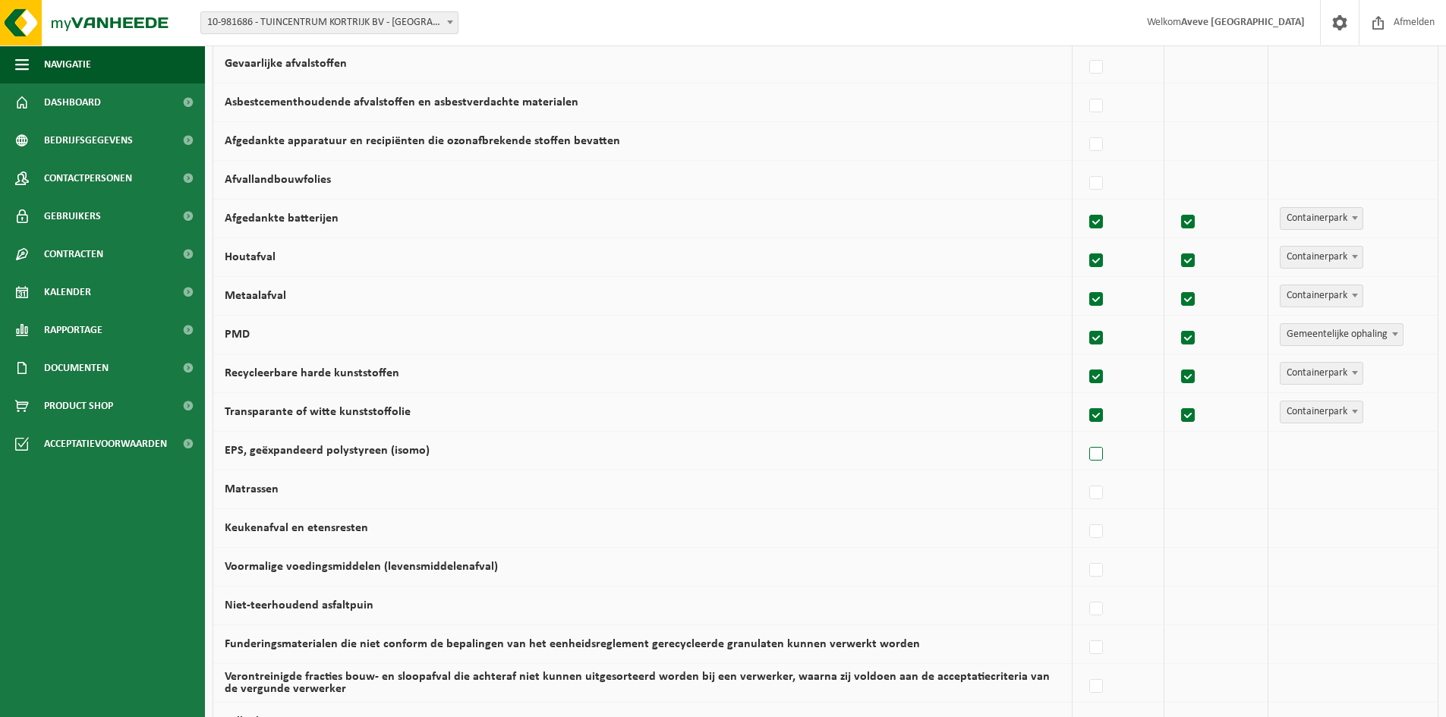
click at [1098, 454] on label at bounding box center [1096, 454] width 21 height 23
click at [1084, 436] on input "EPS, geëxpandeerd polystyreen (isomo)" at bounding box center [1083, 435] width 1 height 1
checkbox input "true"
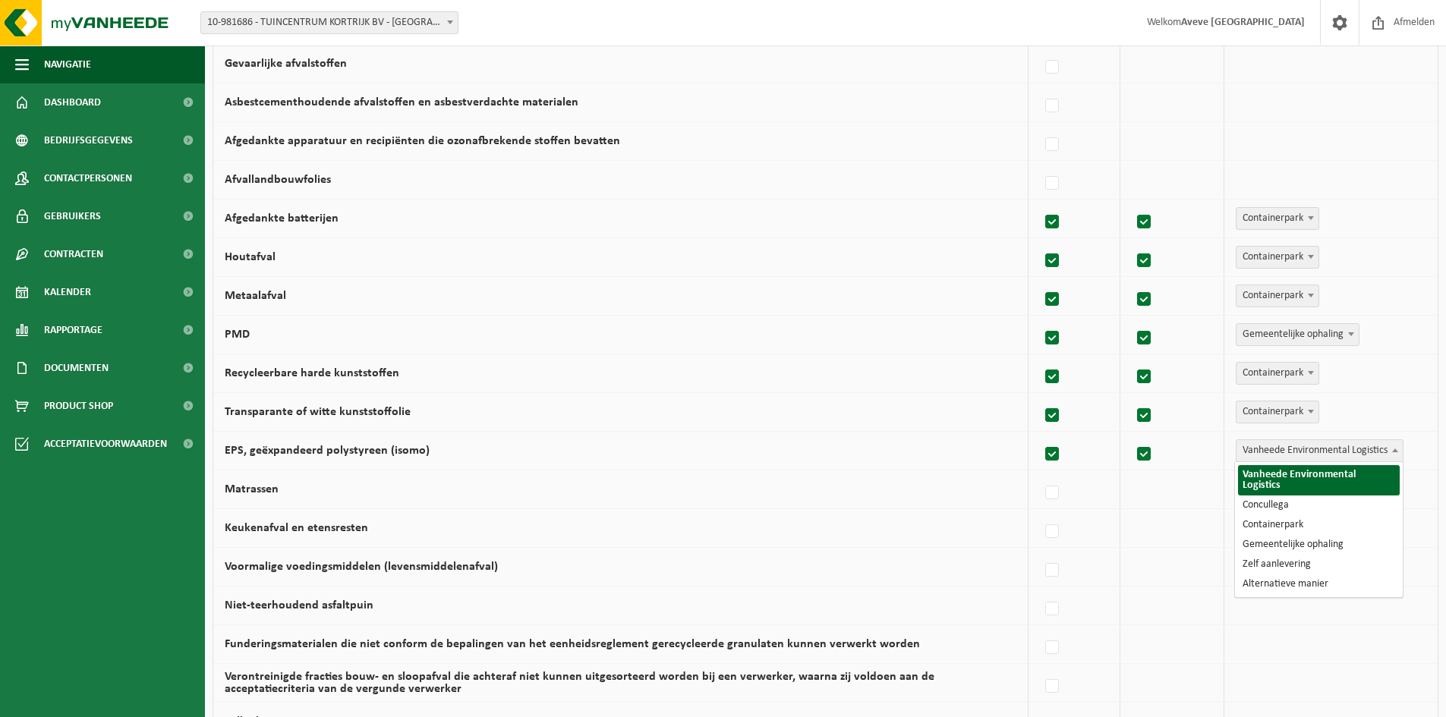
click at [1273, 458] on span "Vanheede Environmental Logistics" at bounding box center [1319, 450] width 166 height 21
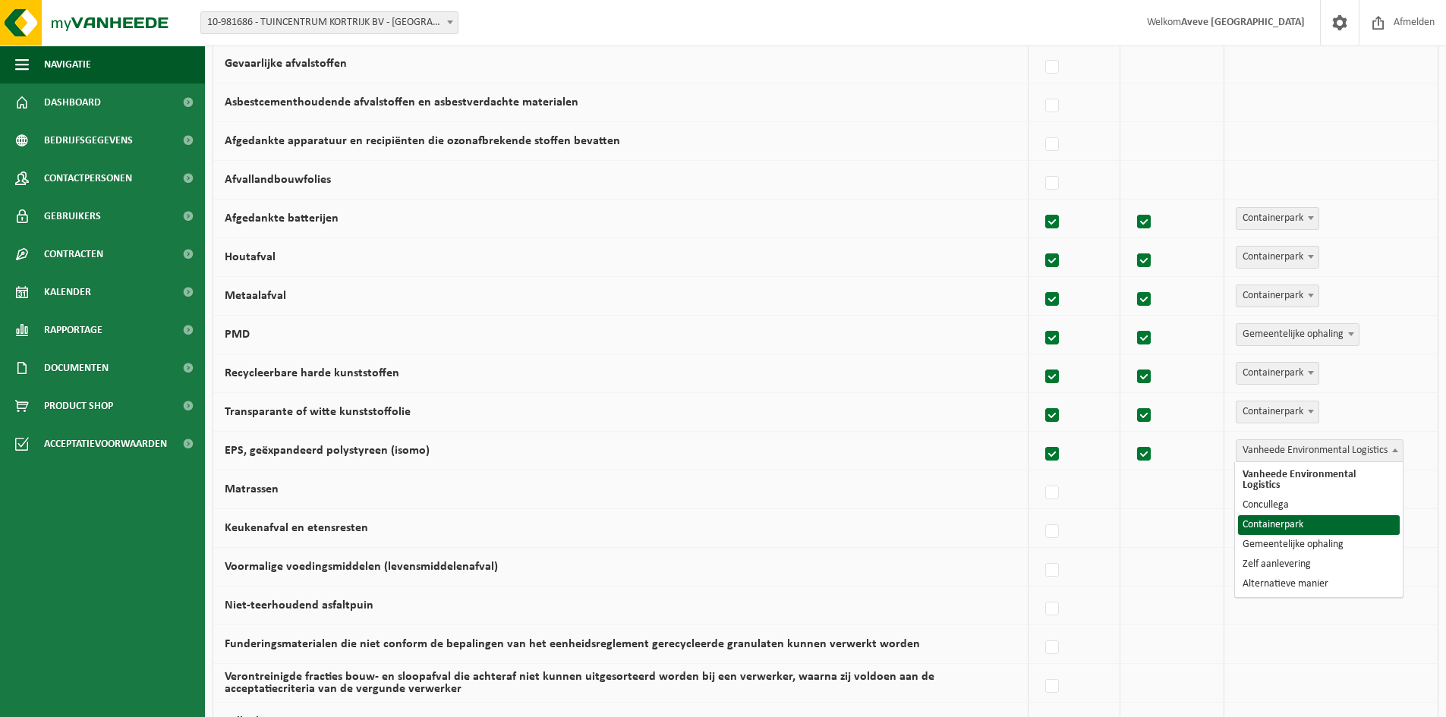
select select "Containerpark"
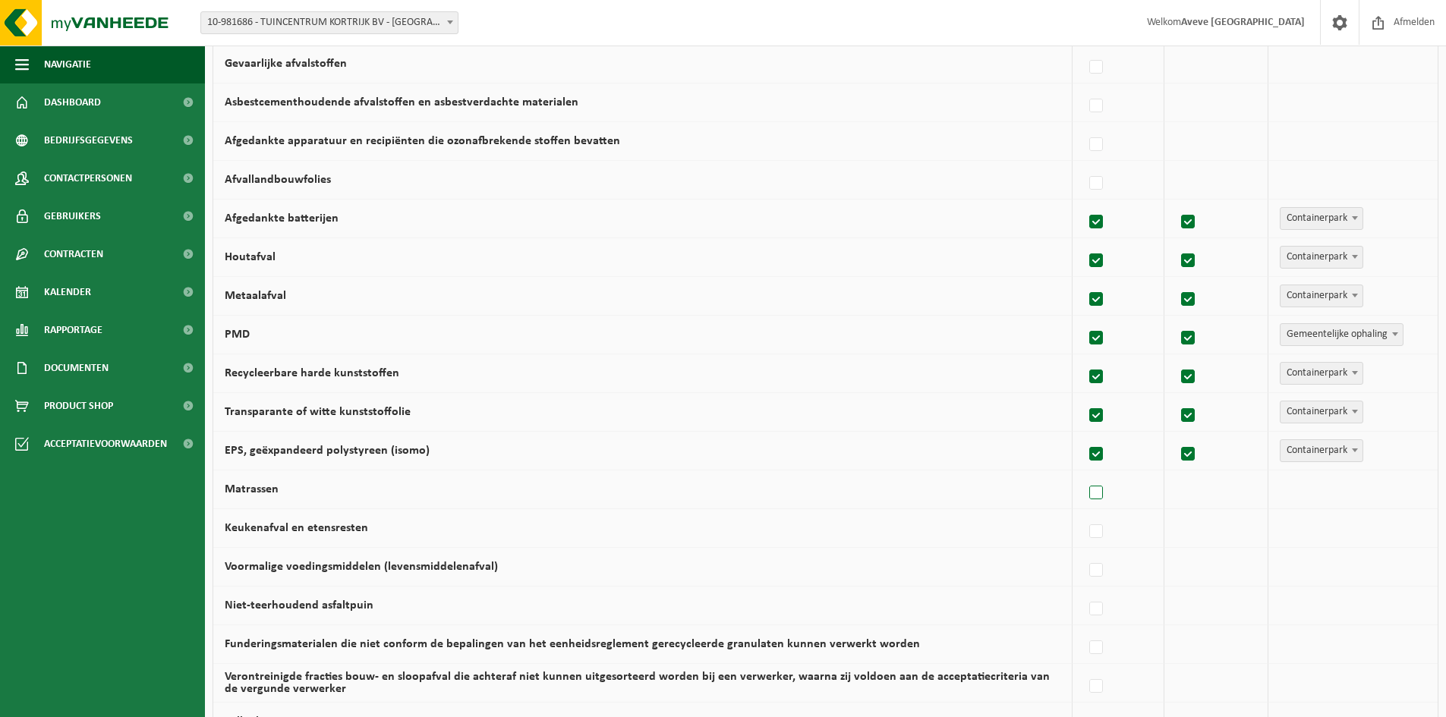
click at [1092, 491] on label at bounding box center [1096, 493] width 21 height 23
click at [1084, 474] on input "Matrassen" at bounding box center [1083, 474] width 1 height 1
checkbox input "true"
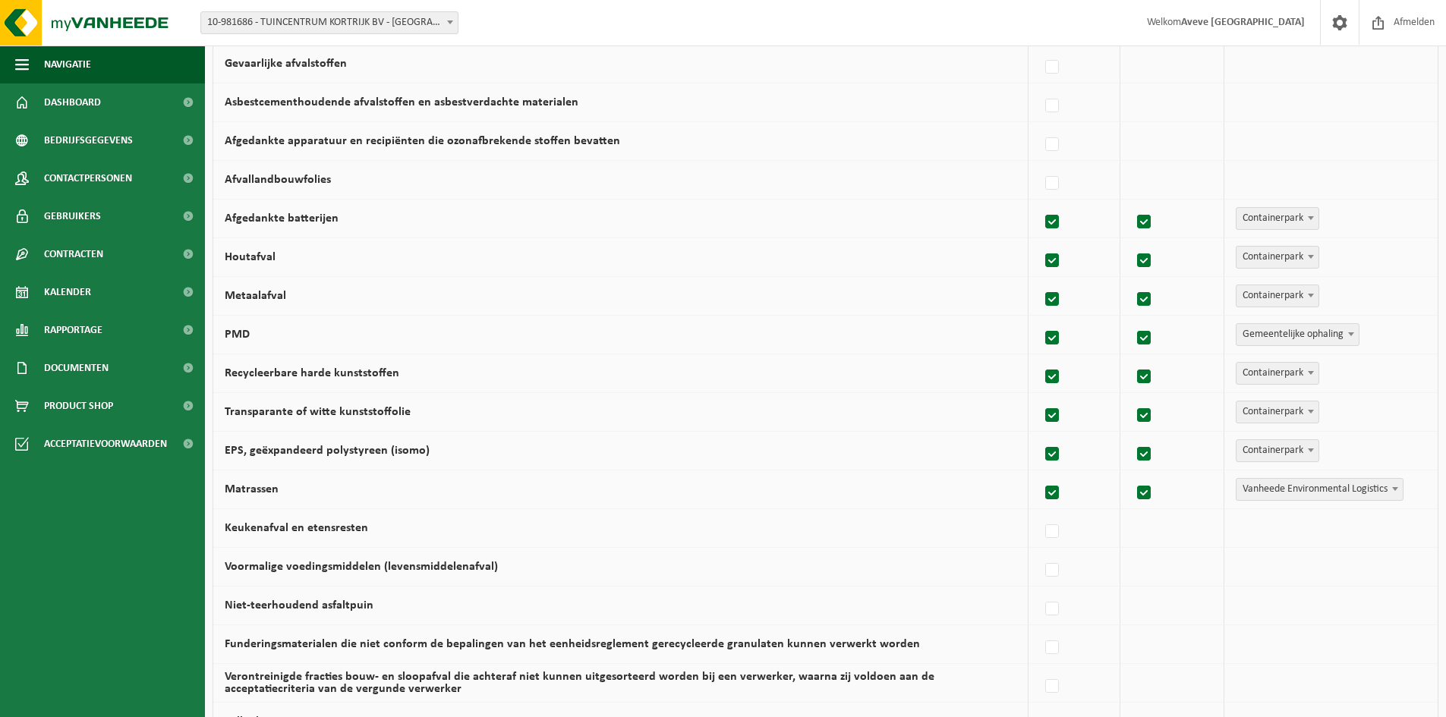
click at [1282, 489] on span "Vanheede Environmental Logistics" at bounding box center [1319, 489] width 166 height 21
select select "Containerpark"
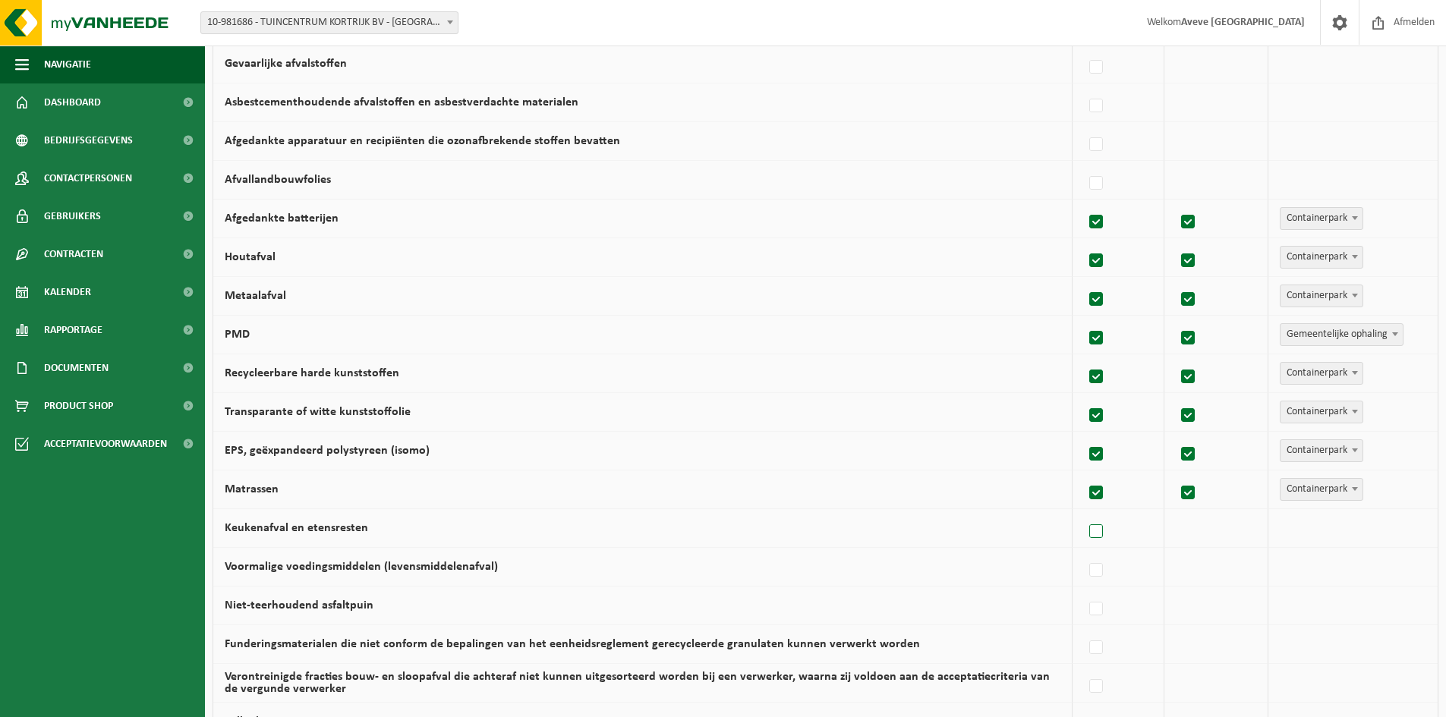
click at [1100, 536] on label at bounding box center [1096, 532] width 21 height 23
click at [1084, 513] on input "Keukenafval en etensresten" at bounding box center [1083, 512] width 1 height 1
checkbox input "true"
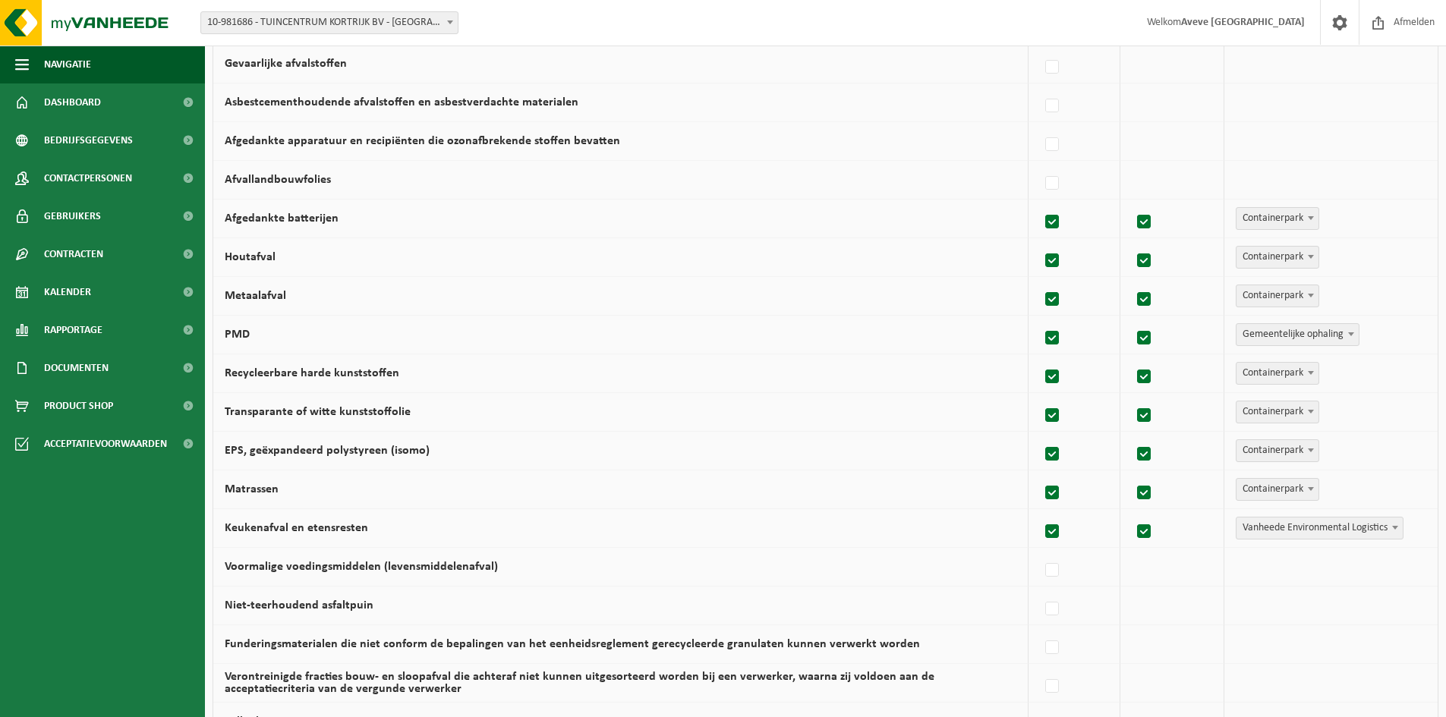
click at [1276, 524] on span "Vanheede Environmental Logistics" at bounding box center [1319, 528] width 166 height 21
select select "Gemeentelijke ophaling"
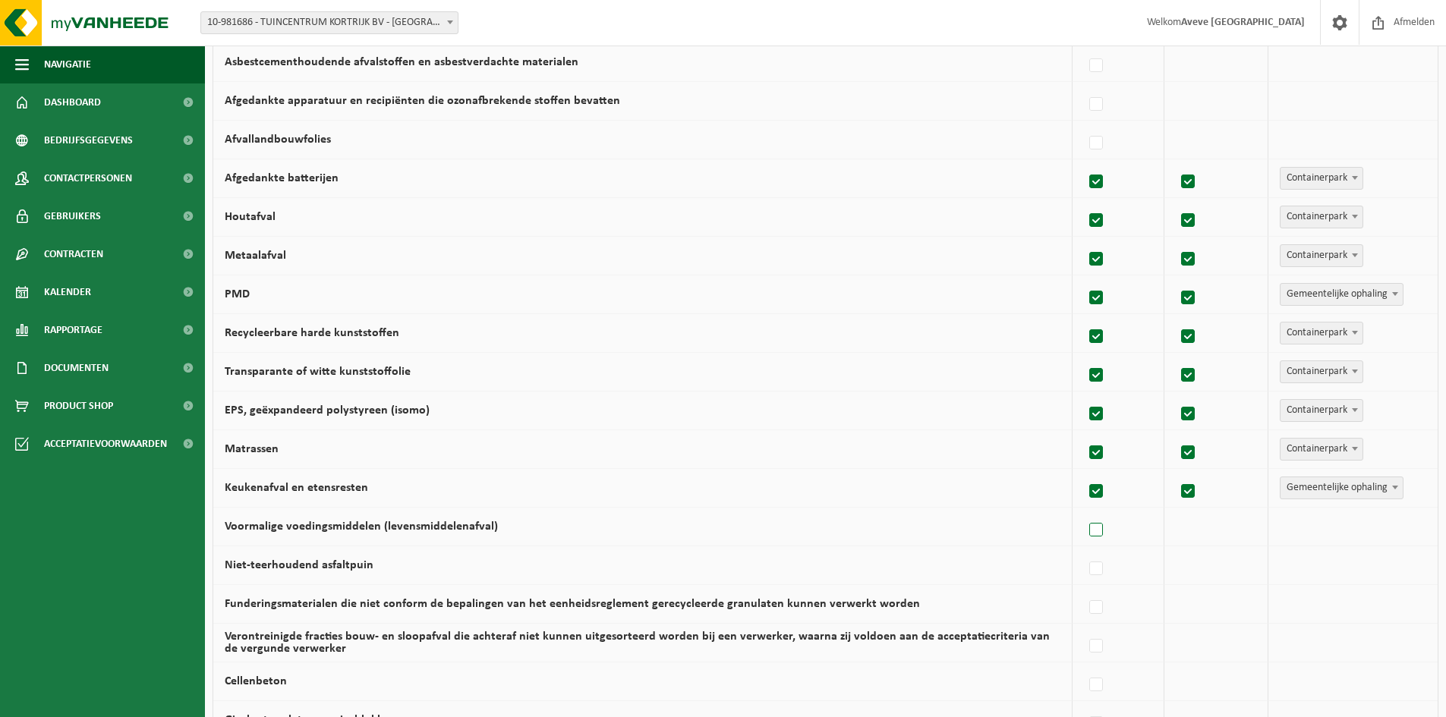
scroll to position [683, 0]
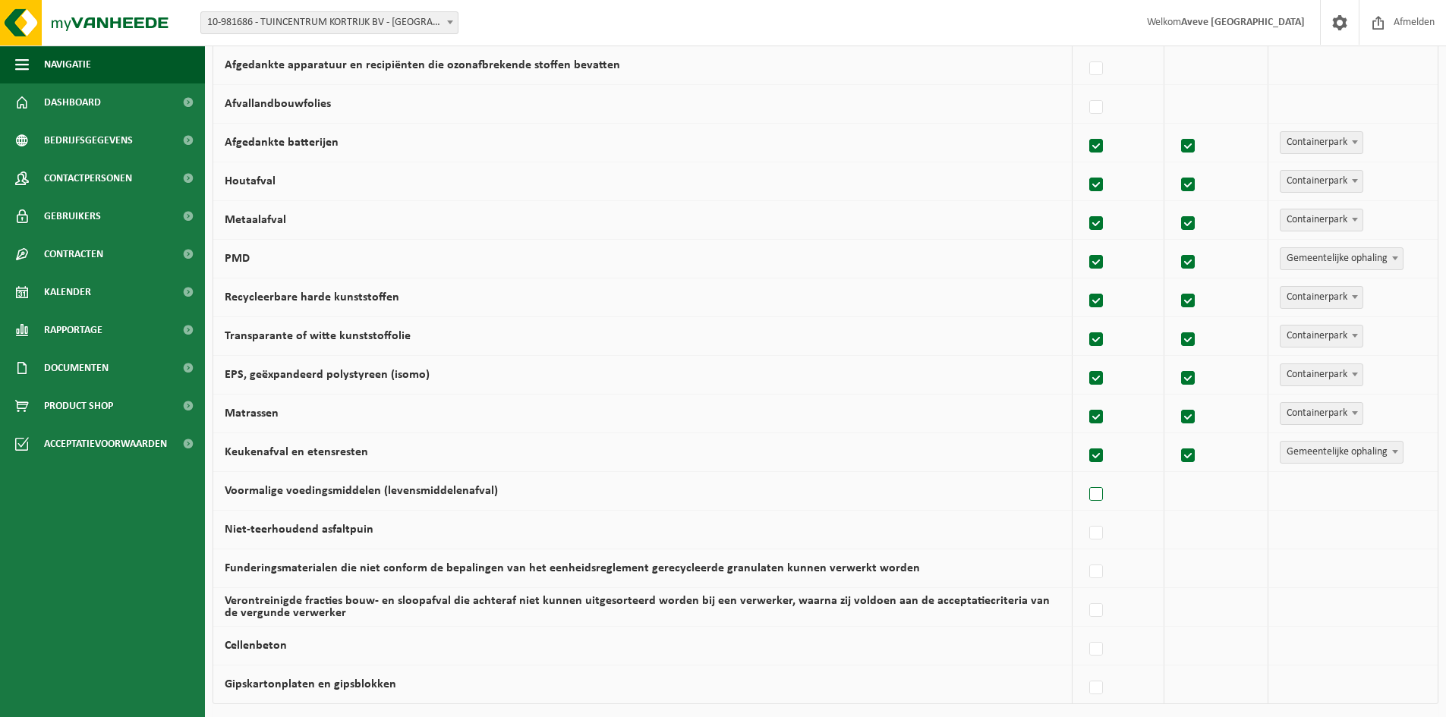
click at [1099, 496] on label at bounding box center [1096, 494] width 21 height 23
click at [1084, 476] on input "Voormalige voedingsmiddelen (levensmiddelenafval)" at bounding box center [1083, 475] width 1 height 1
checkbox input "true"
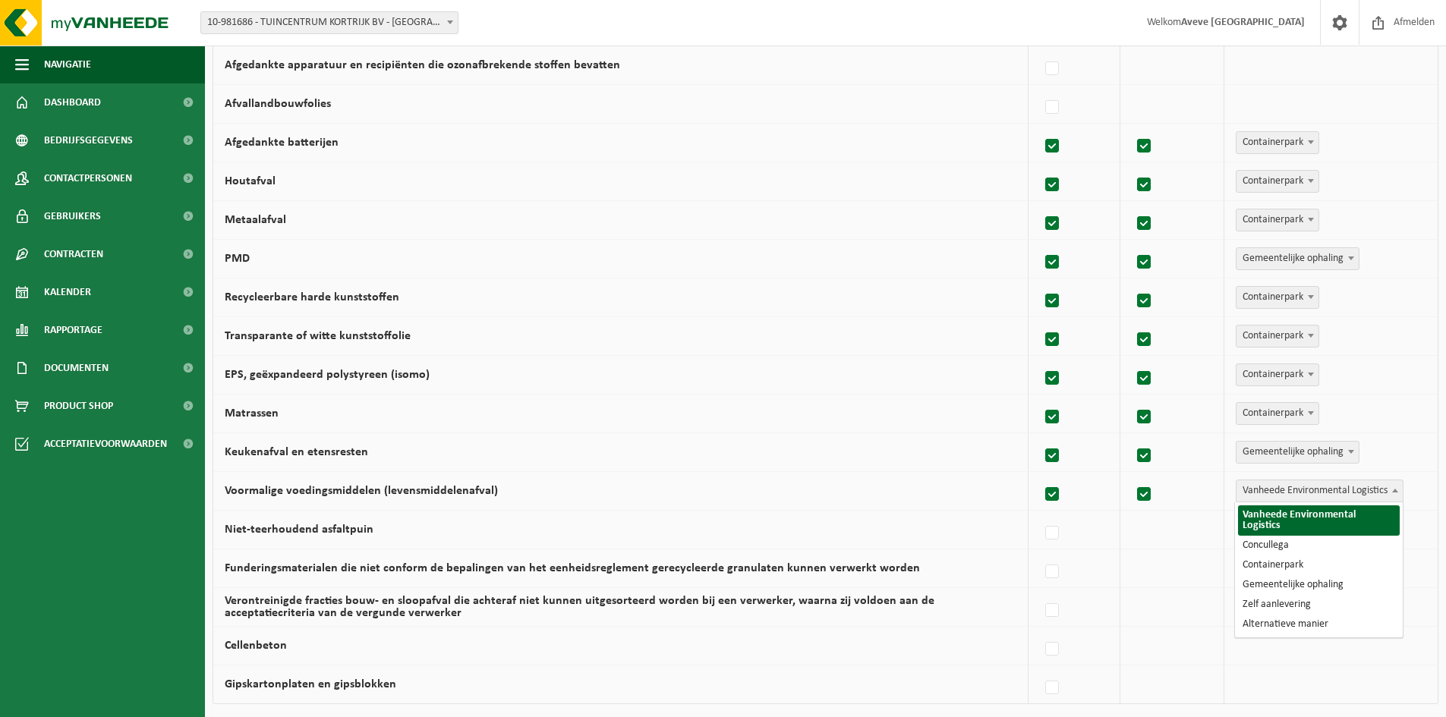
click at [1255, 495] on span "Vanheede Environmental Logistics" at bounding box center [1319, 490] width 166 height 21
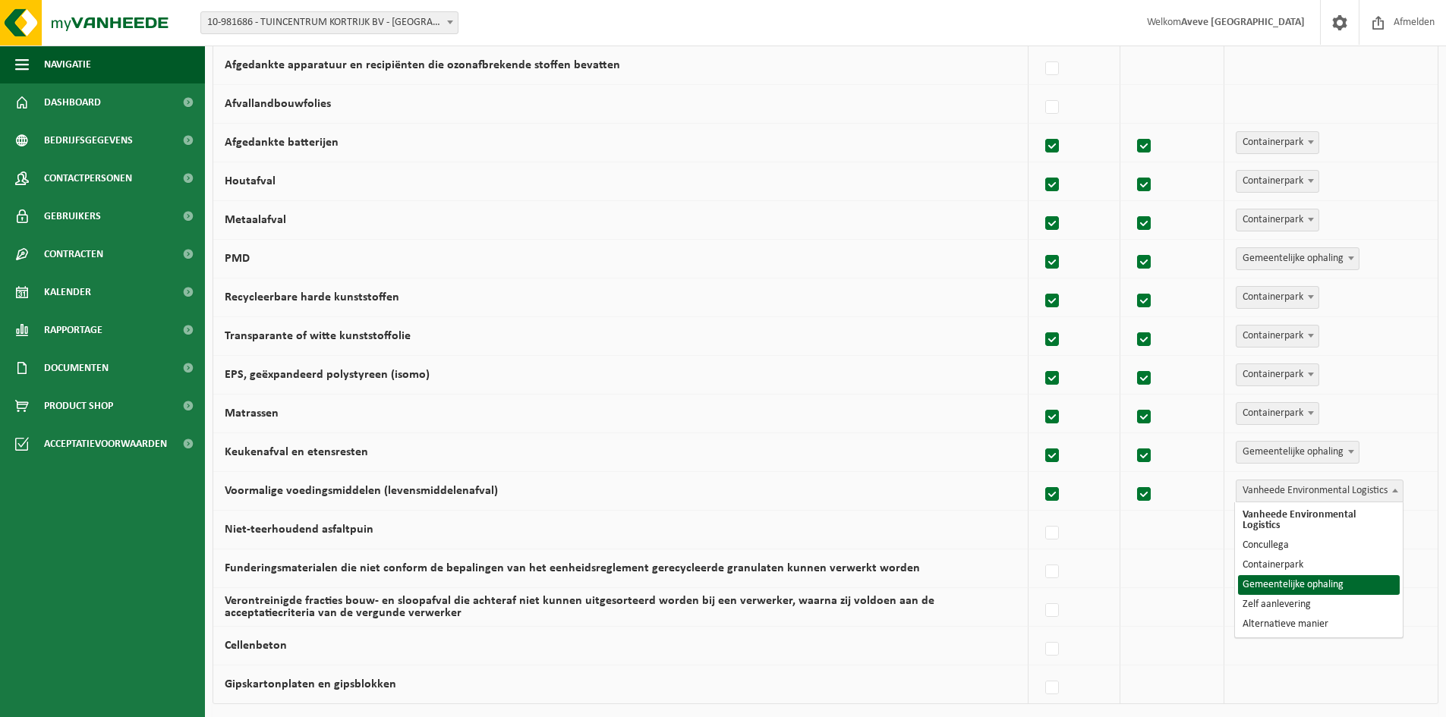
select select "Gemeentelijke ophaling"
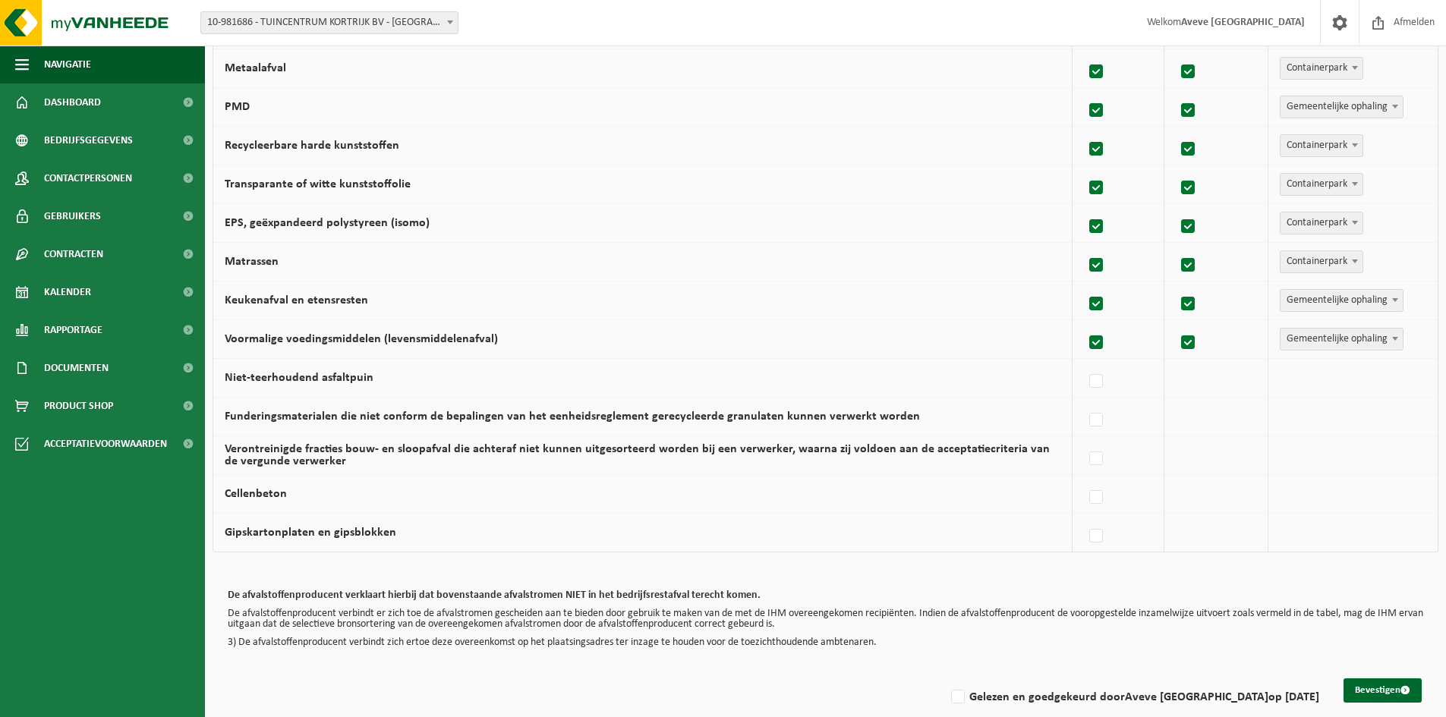
scroll to position [857, 0]
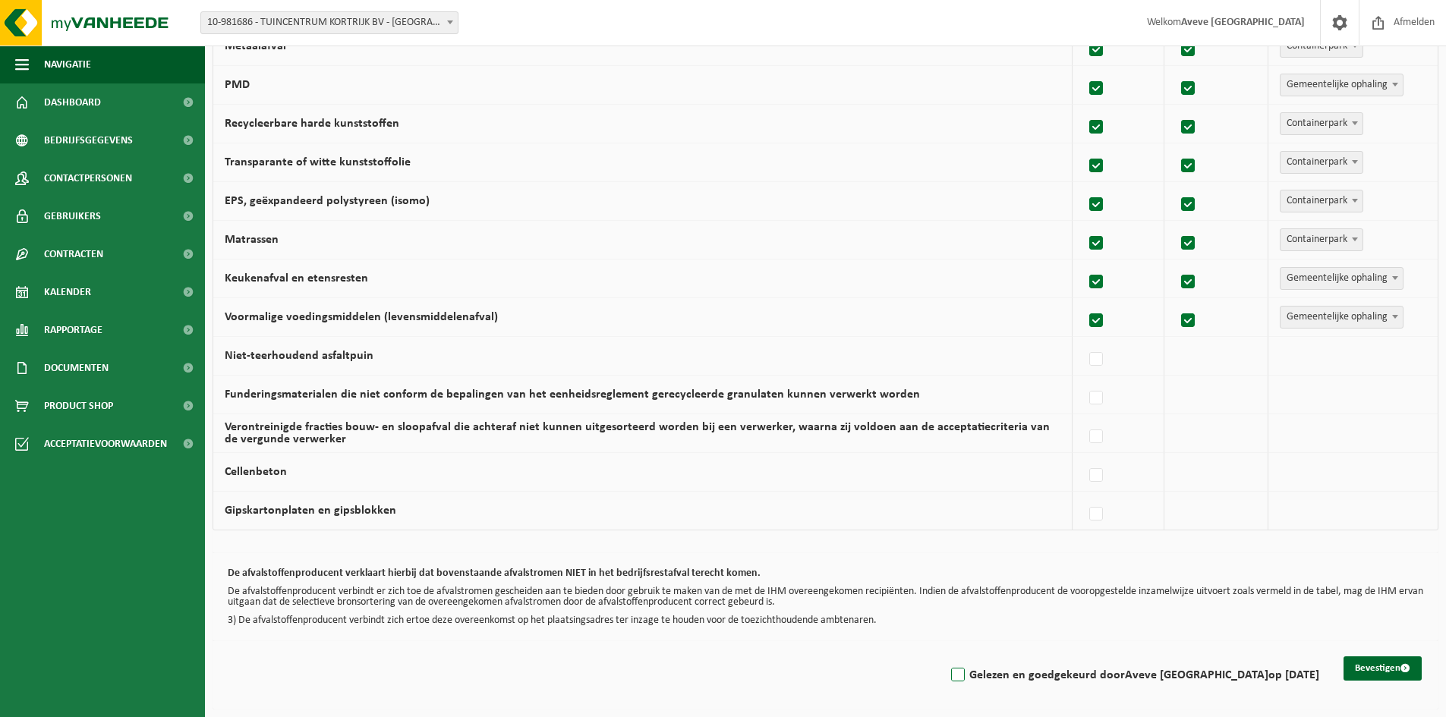
click at [1013, 673] on label "Gelezen en goedgekeurd door Aveve Kortrijk op 04/09/25" at bounding box center [1133, 675] width 371 height 23
click at [946, 656] on input "Gelezen en goedgekeurd door Aveve Kortrijk op 04/09/25" at bounding box center [945, 656] width 1 height 1
checkbox input "true"
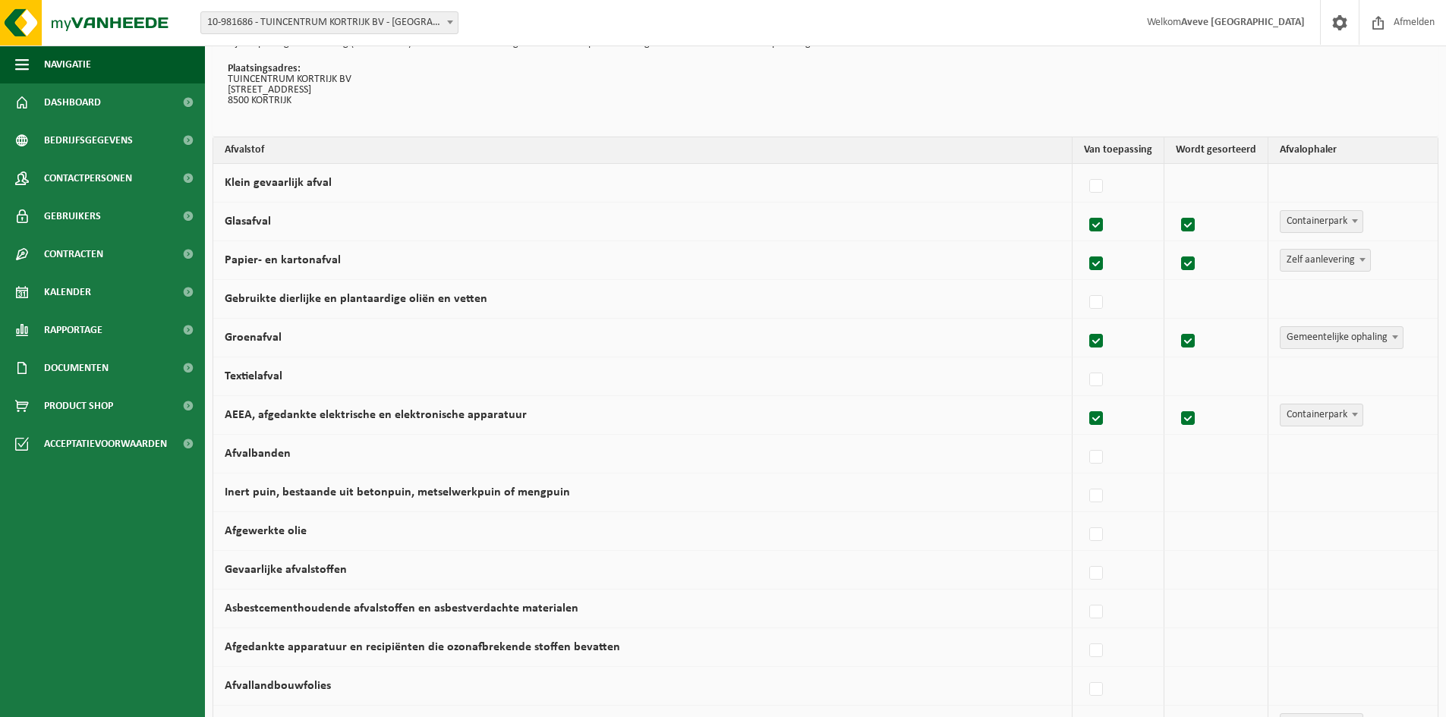
scroll to position [0, 0]
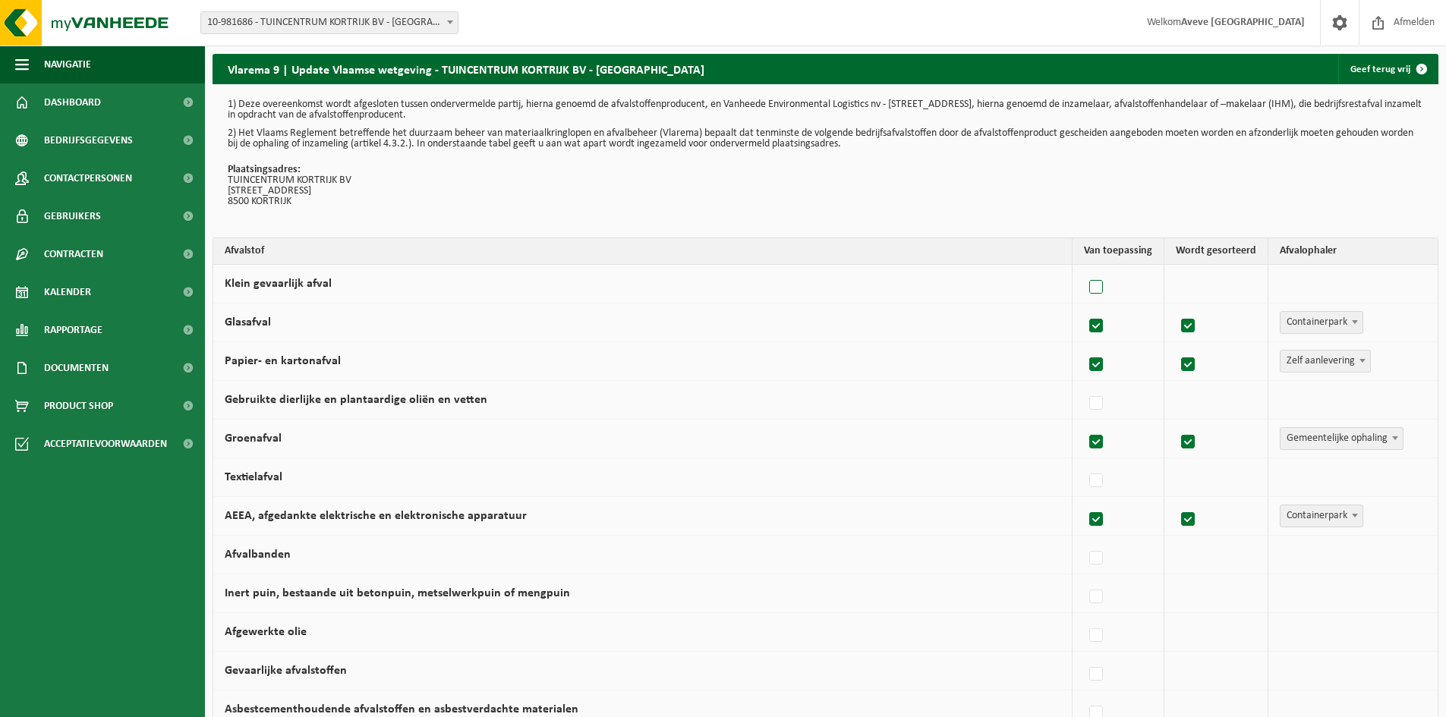
click at [1095, 287] on label at bounding box center [1096, 287] width 21 height 23
click at [1084, 269] on input "Klein gevaarlijk afval" at bounding box center [1083, 268] width 1 height 1
checkbox input "true"
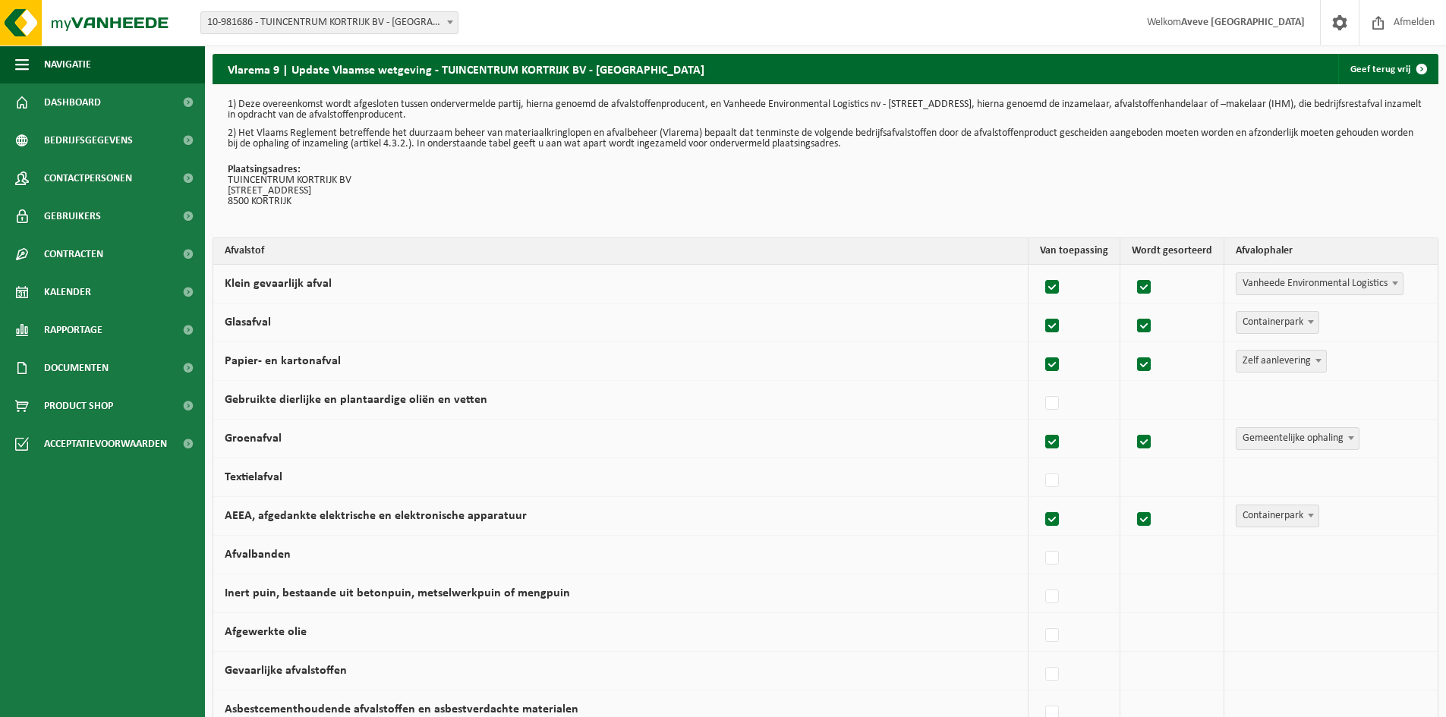
click at [1370, 282] on span "Vanheede Environmental Logistics" at bounding box center [1319, 283] width 166 height 21
select select "Containerpark"
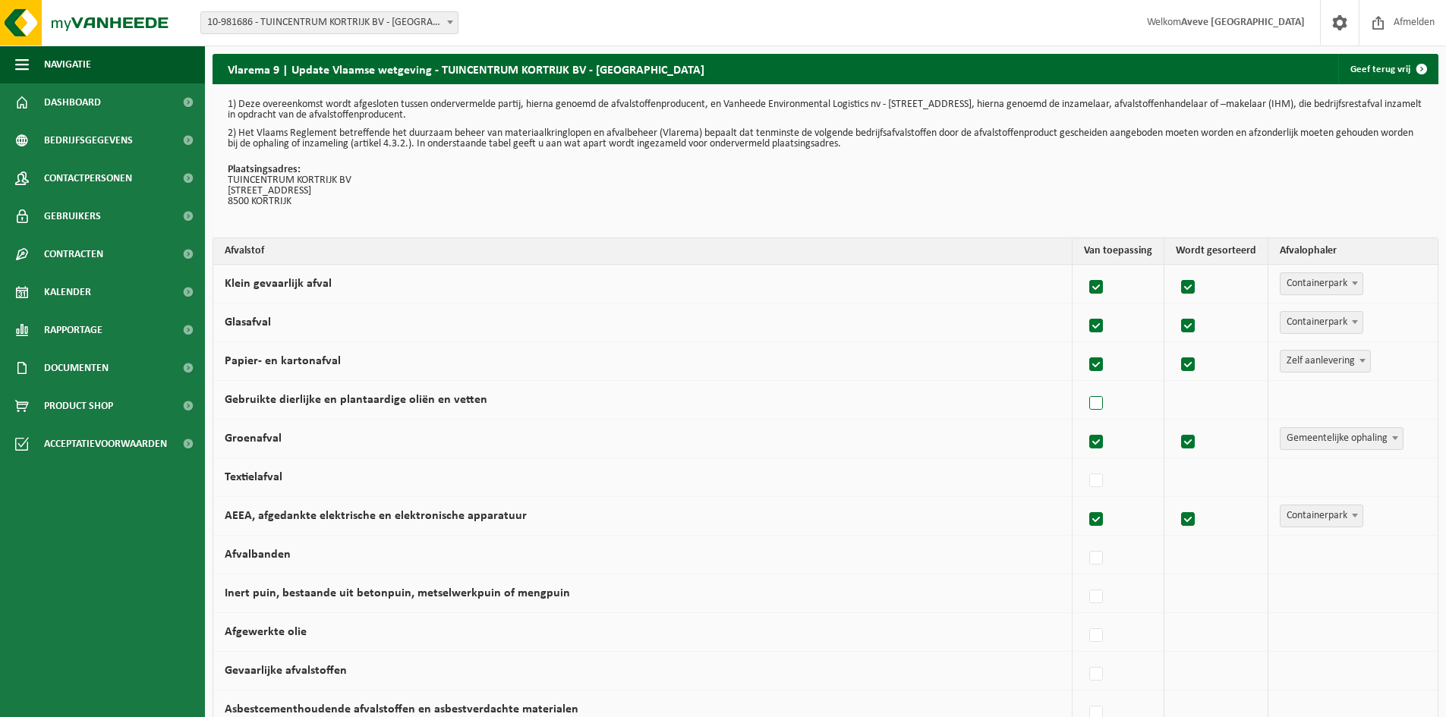
click at [1099, 405] on label at bounding box center [1096, 403] width 21 height 23
click at [1084, 385] on input "Gebruikte dierlijke en plantaardige oliën en vetten" at bounding box center [1083, 384] width 1 height 1
checkbox input "true"
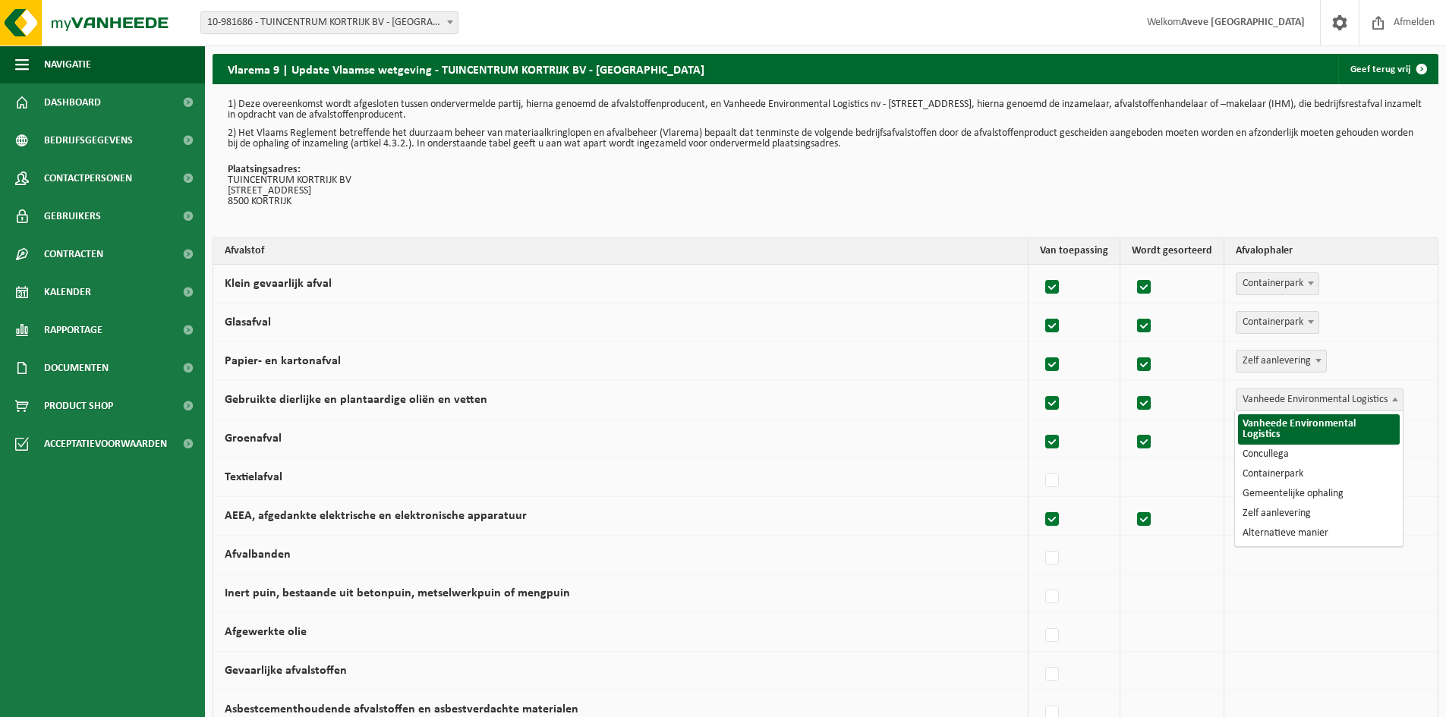
click at [1304, 399] on span "Vanheede Environmental Logistics" at bounding box center [1319, 399] width 166 height 21
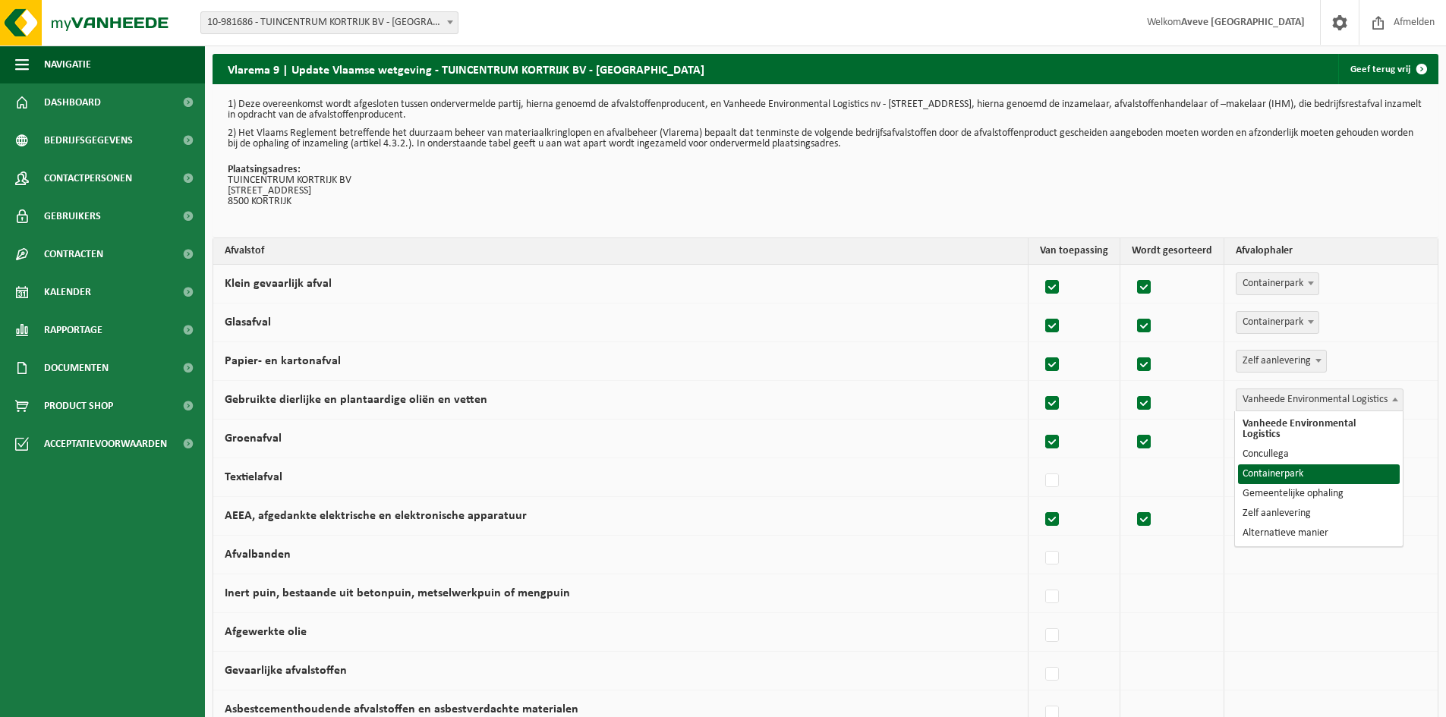
select select "Containerpark"
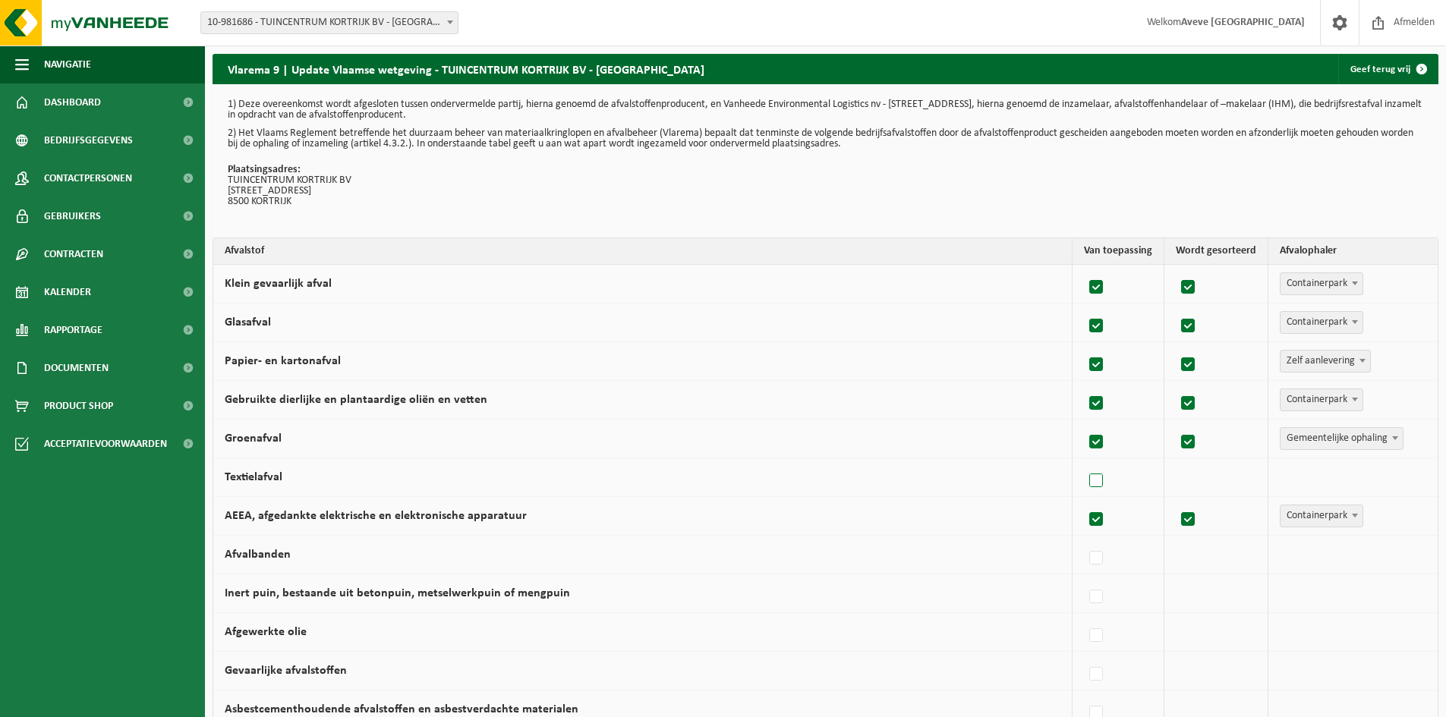
click at [1102, 477] on label at bounding box center [1096, 481] width 21 height 23
click at [1084, 462] on input "Textielafval" at bounding box center [1083, 461] width 1 height 1
checkbox input "true"
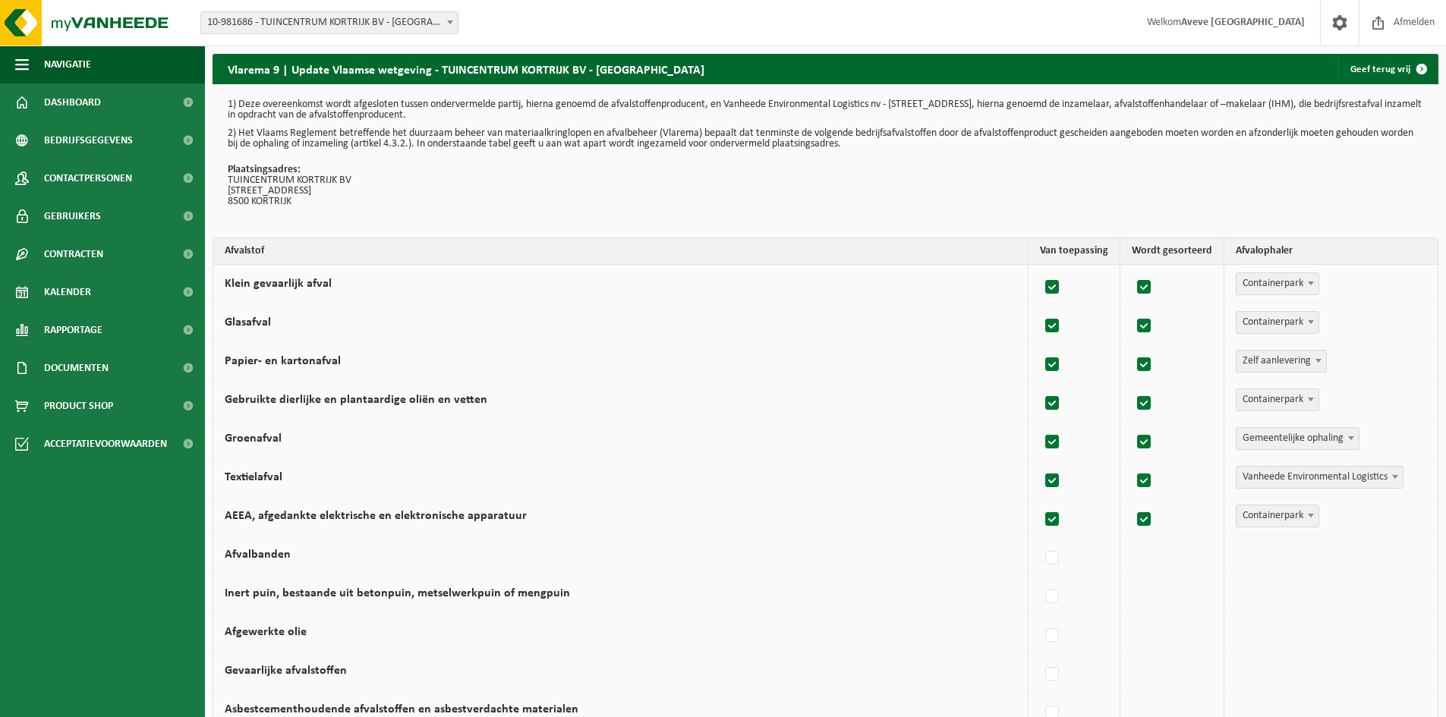
click at [1284, 477] on span "Vanheede Environmental Logistics" at bounding box center [1319, 477] width 166 height 21
select select "Containerpark"
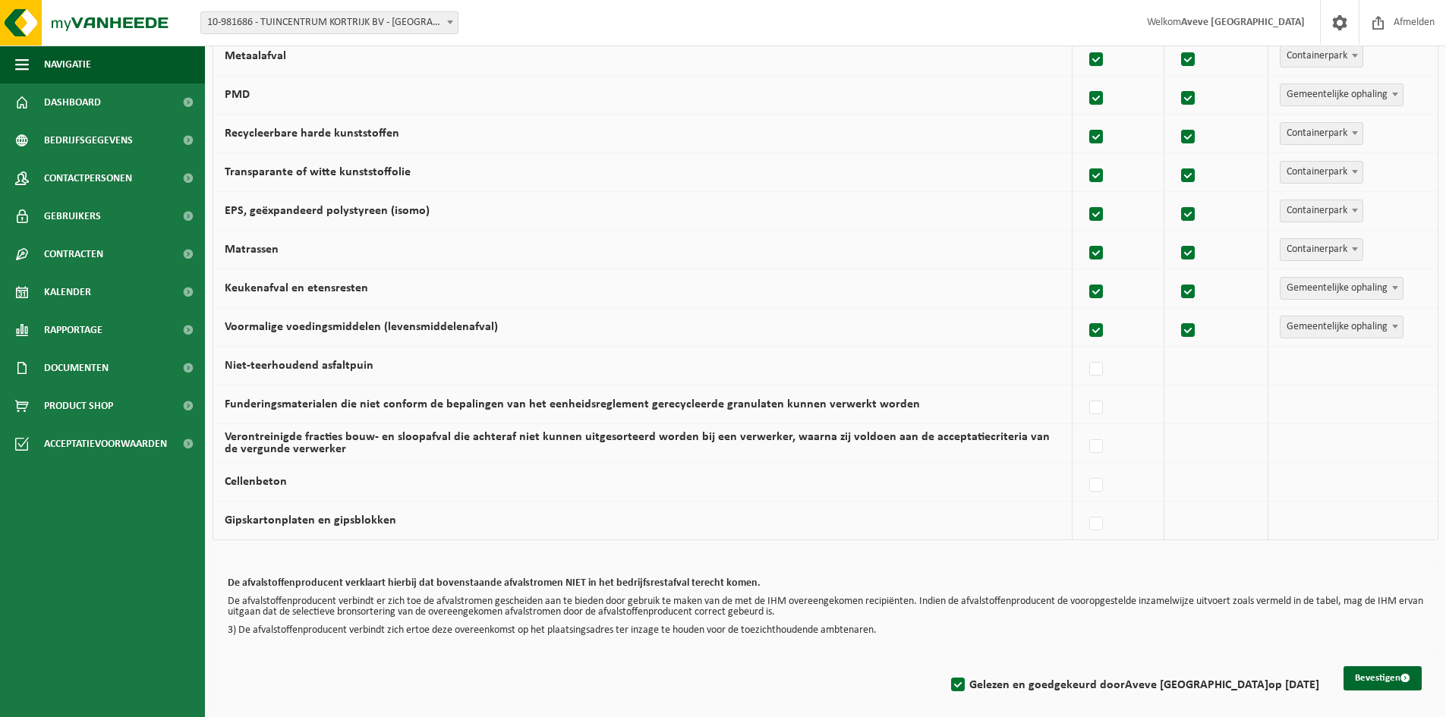
scroll to position [857, 0]
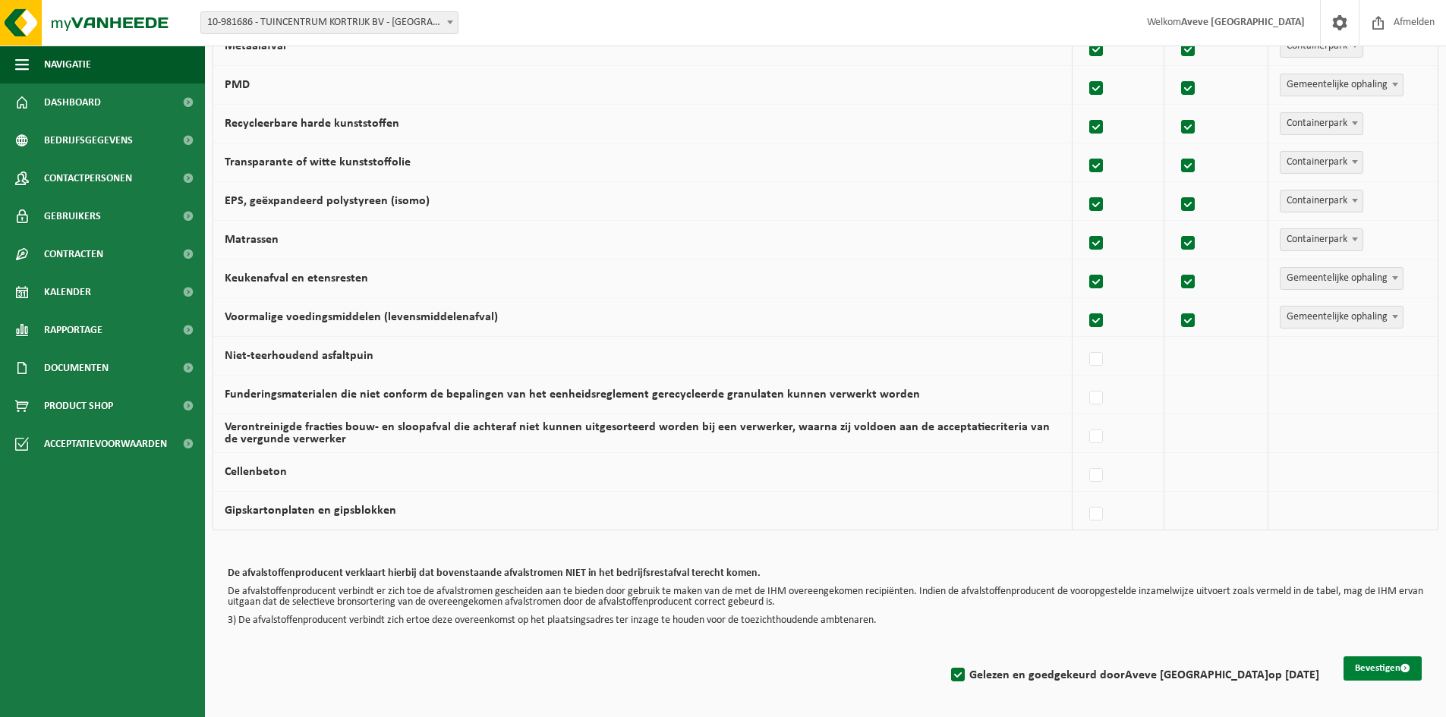
click at [1375, 668] on button "Bevestigen" at bounding box center [1382, 668] width 78 height 24
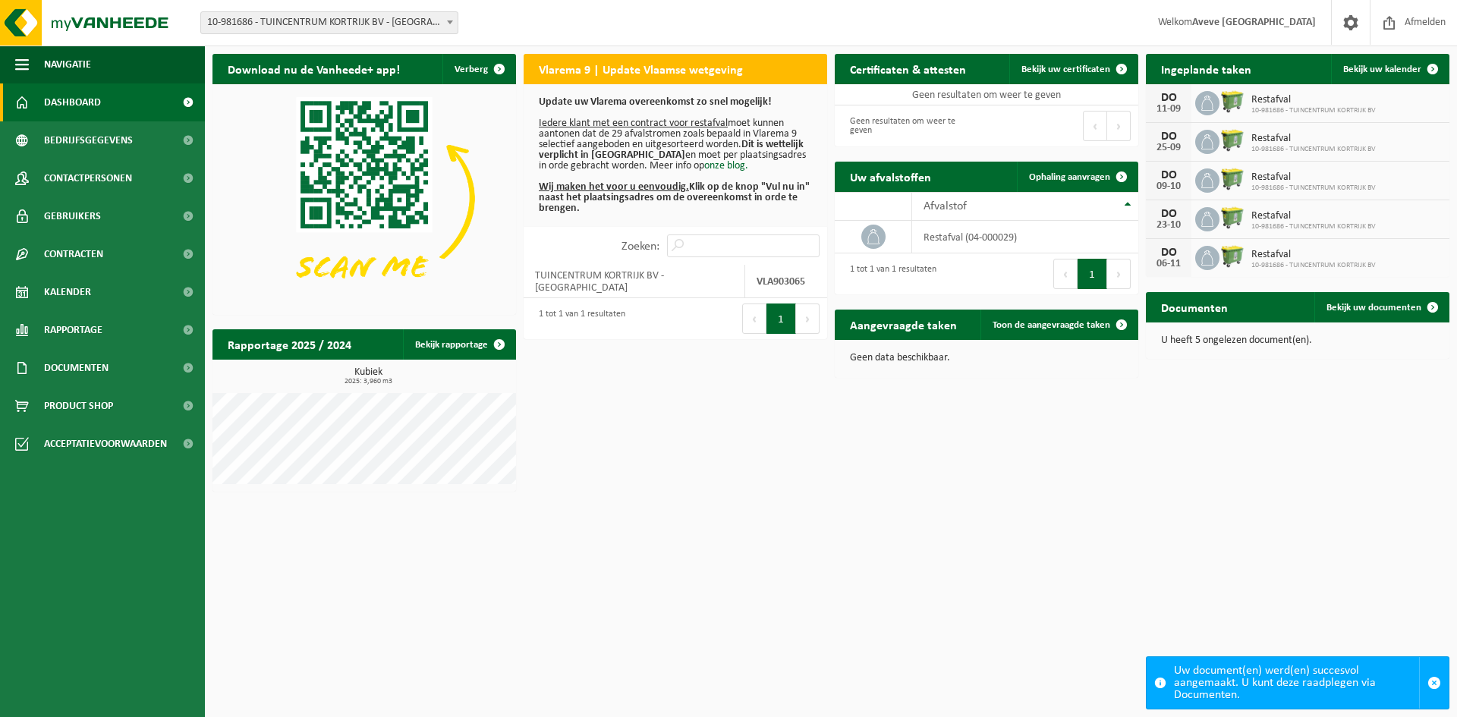
click at [436, 26] on span "10-981686 - TUINCENTRUM KORTRIJK BV - [GEOGRAPHIC_DATA]" at bounding box center [329, 22] width 256 height 21
click at [1113, 206] on div "Afvalstof" at bounding box center [1022, 206] width 196 height 12
click at [1125, 208] on th "Afvalstof" at bounding box center [1025, 206] width 226 height 29
click at [1100, 71] on span "Bekijk uw certificaten" at bounding box center [1065, 70] width 89 height 10
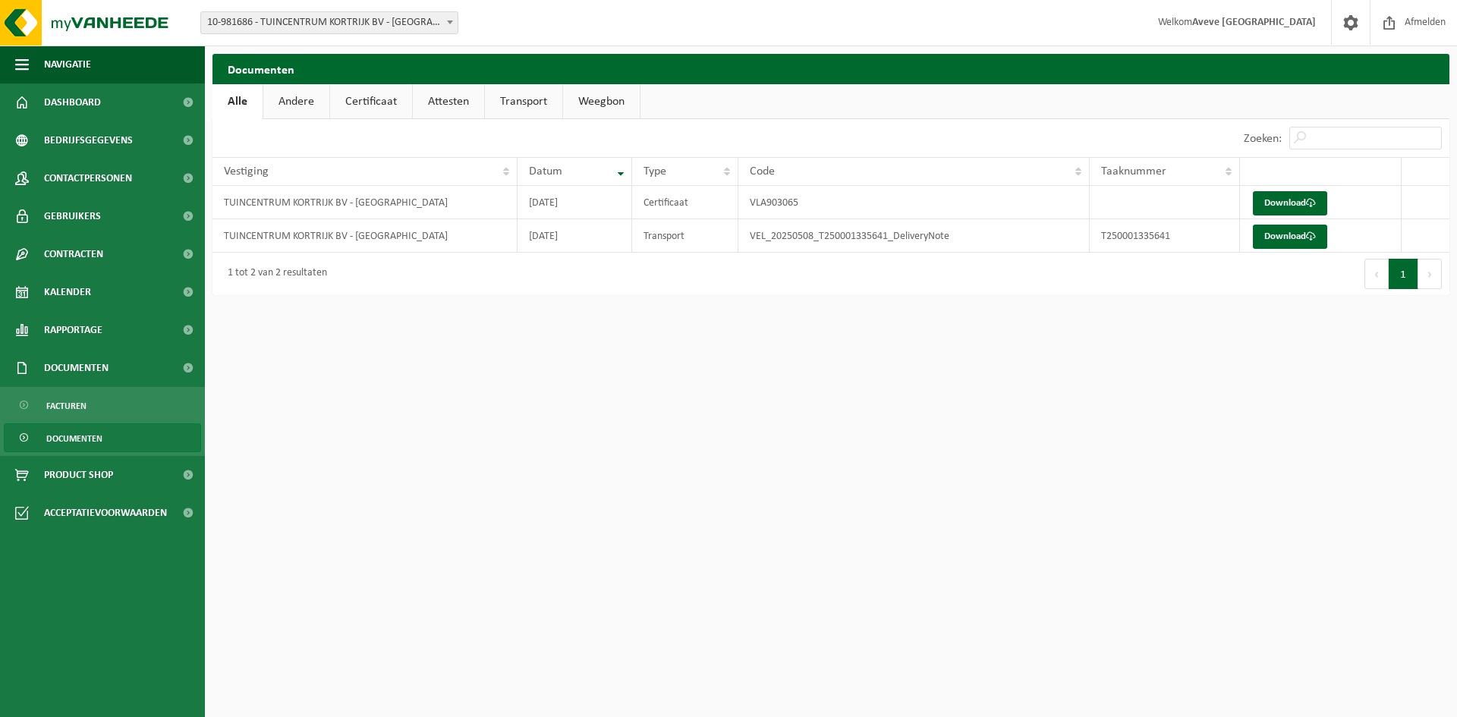
click at [614, 93] on link "Weegbon" at bounding box center [601, 101] width 77 height 35
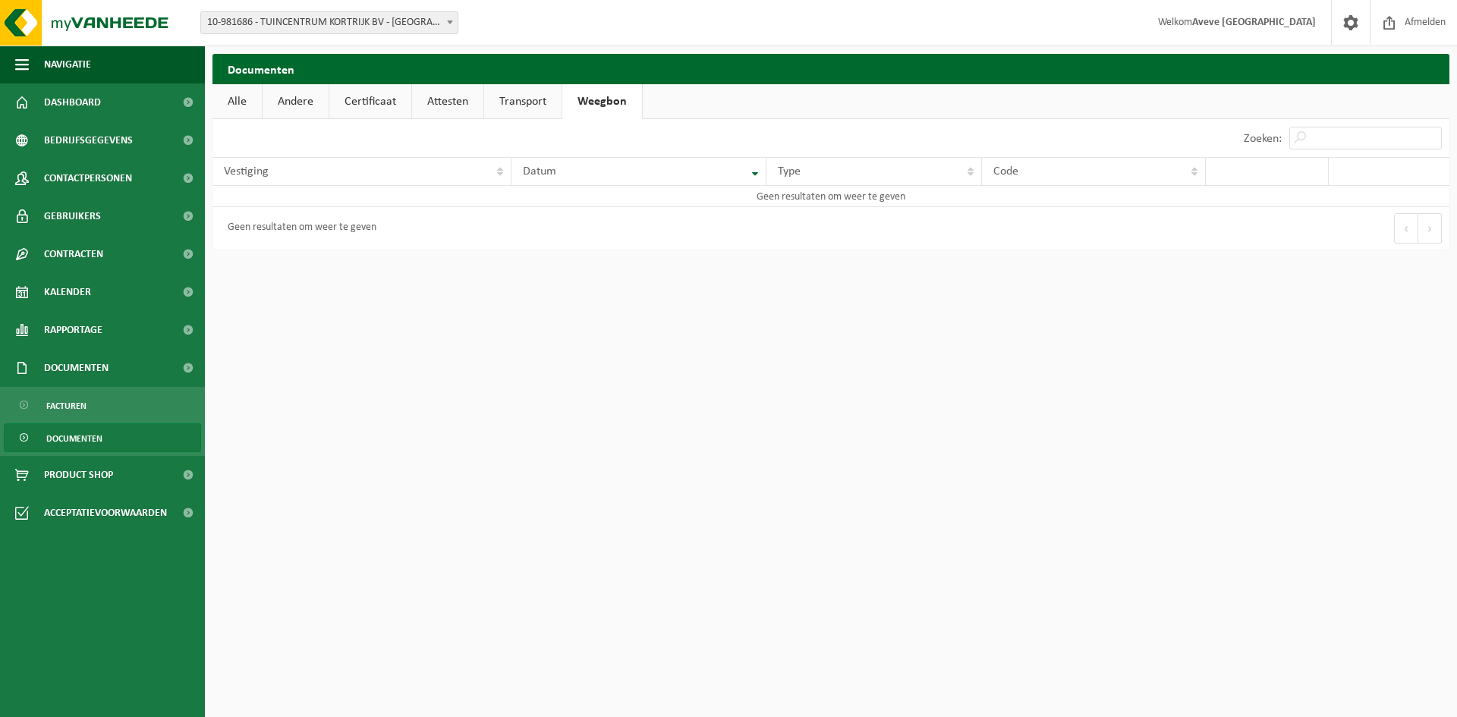
click at [508, 97] on link "Transport" at bounding box center [522, 101] width 77 height 35
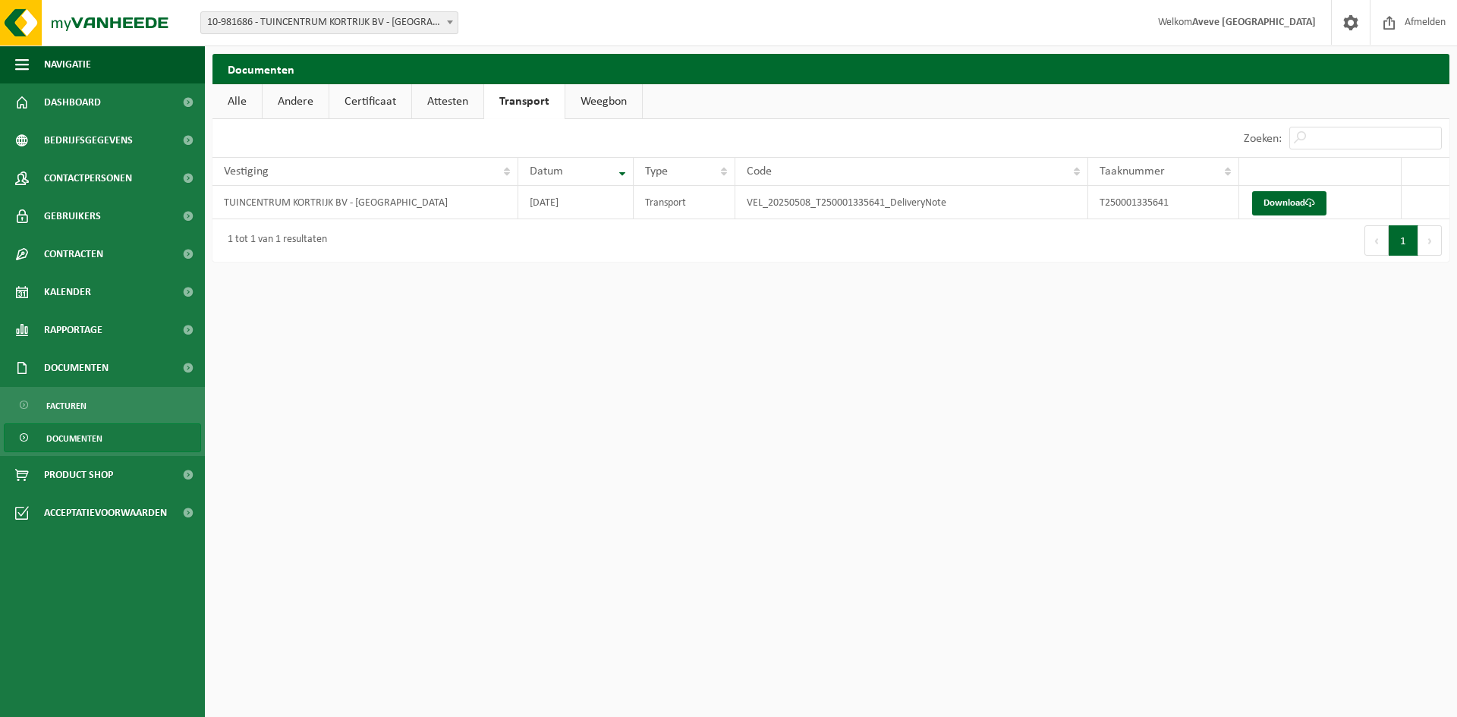
click at [449, 105] on link "Attesten" at bounding box center [447, 101] width 71 height 35
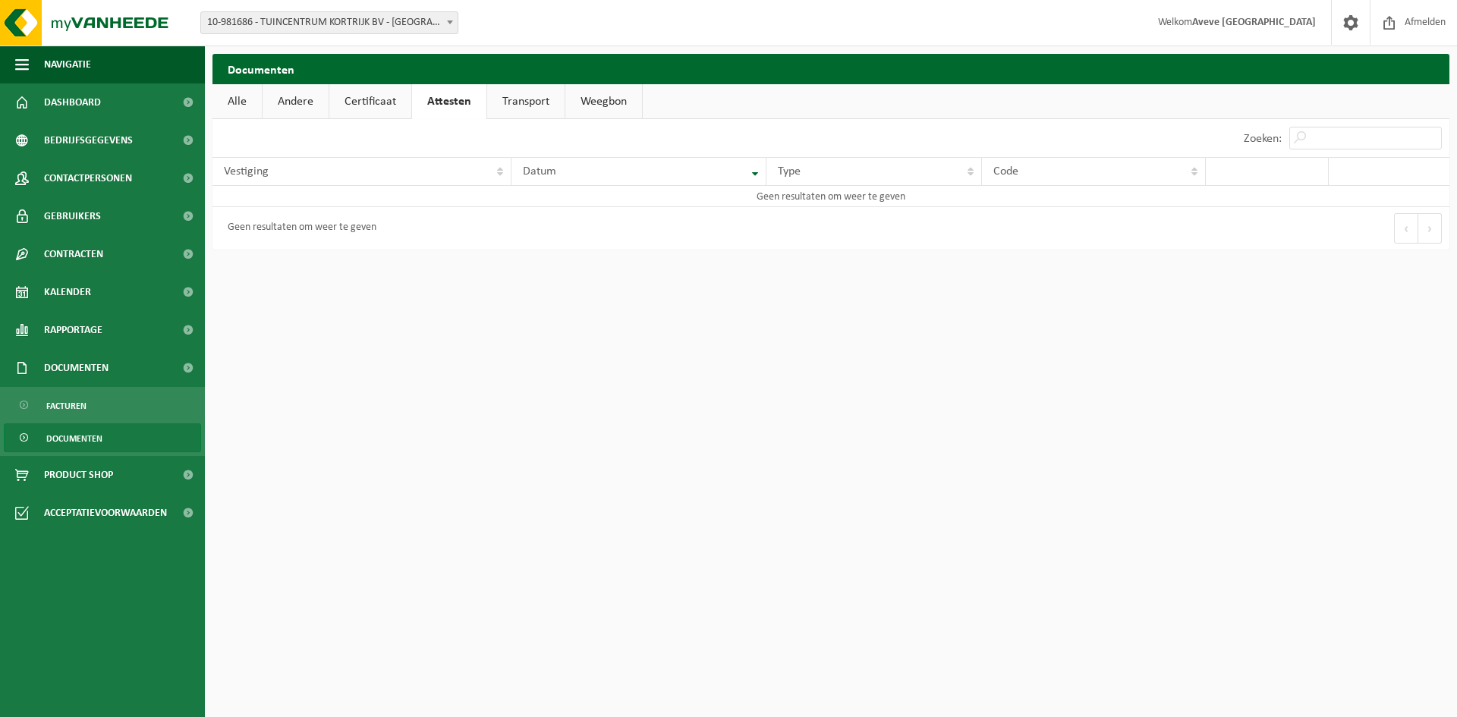
click at [357, 101] on link "Certificaat" at bounding box center [370, 101] width 82 height 35
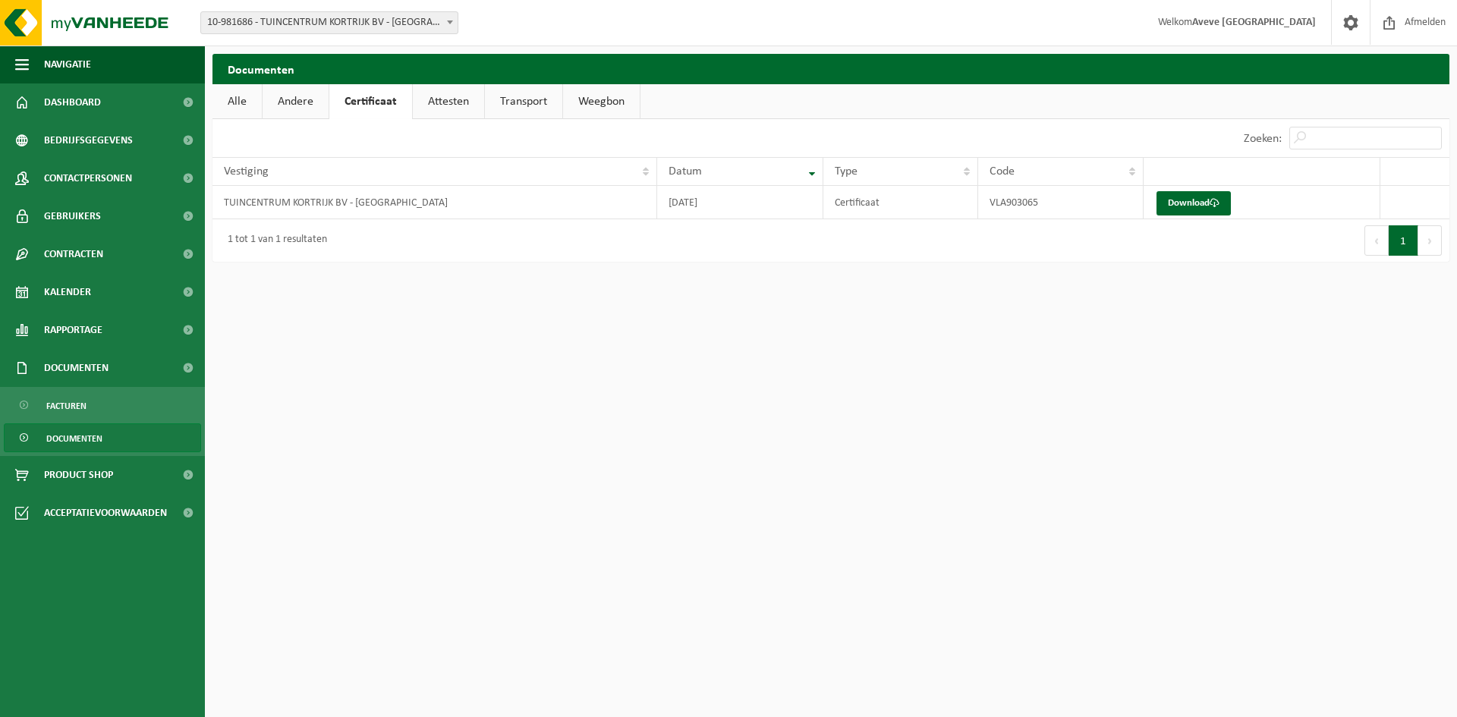
click at [298, 107] on link "Andere" at bounding box center [296, 101] width 66 height 35
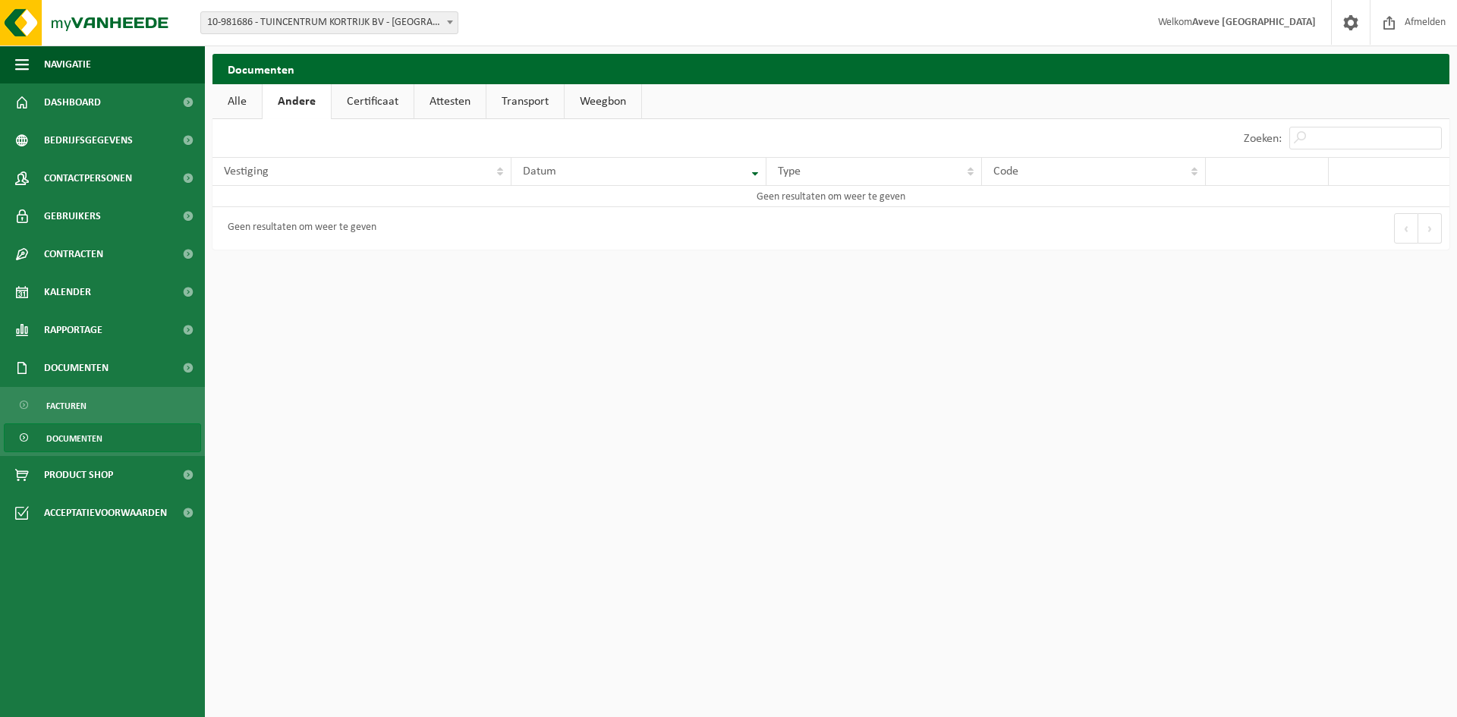
click at [238, 108] on link "Alle" at bounding box center [236, 101] width 49 height 35
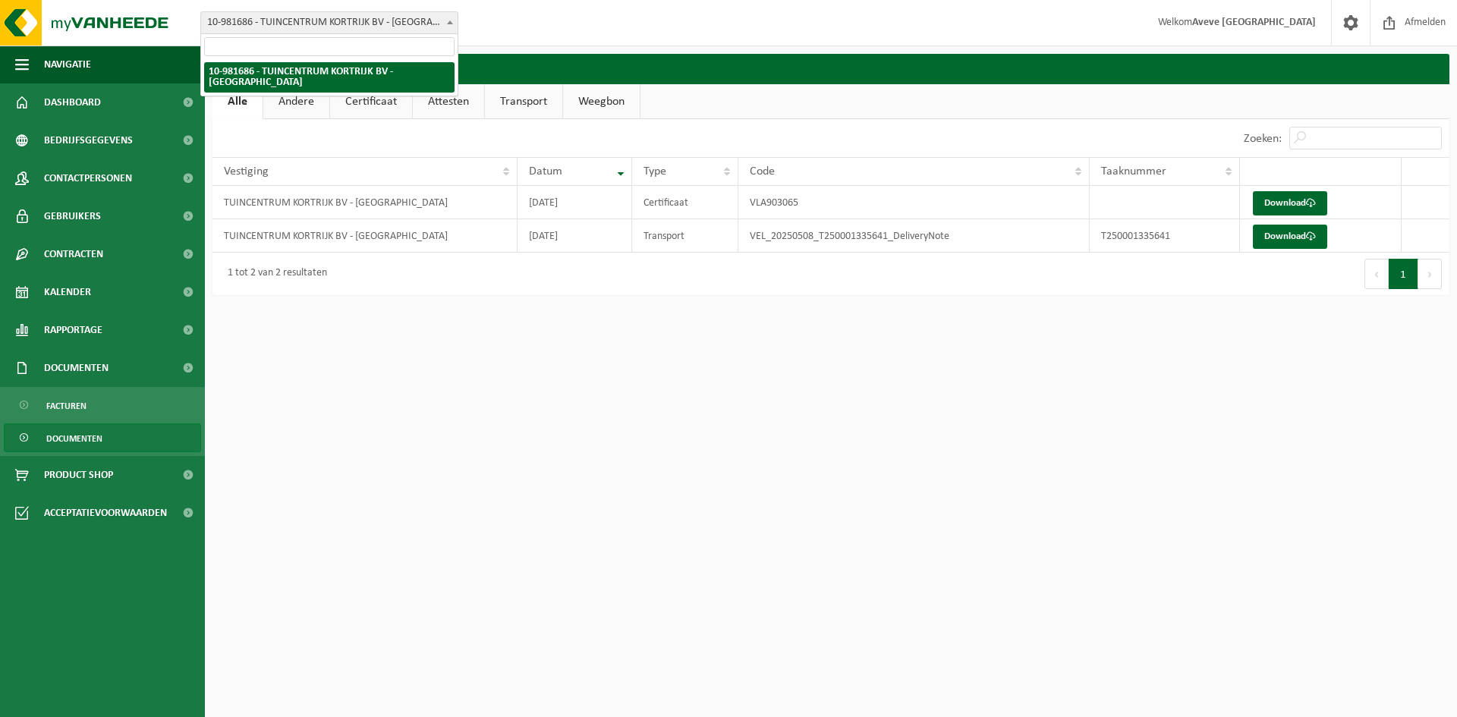
click at [449, 20] on span at bounding box center [449, 22] width 15 height 20
click at [84, 470] on span "Product Shop" at bounding box center [78, 475] width 69 height 38
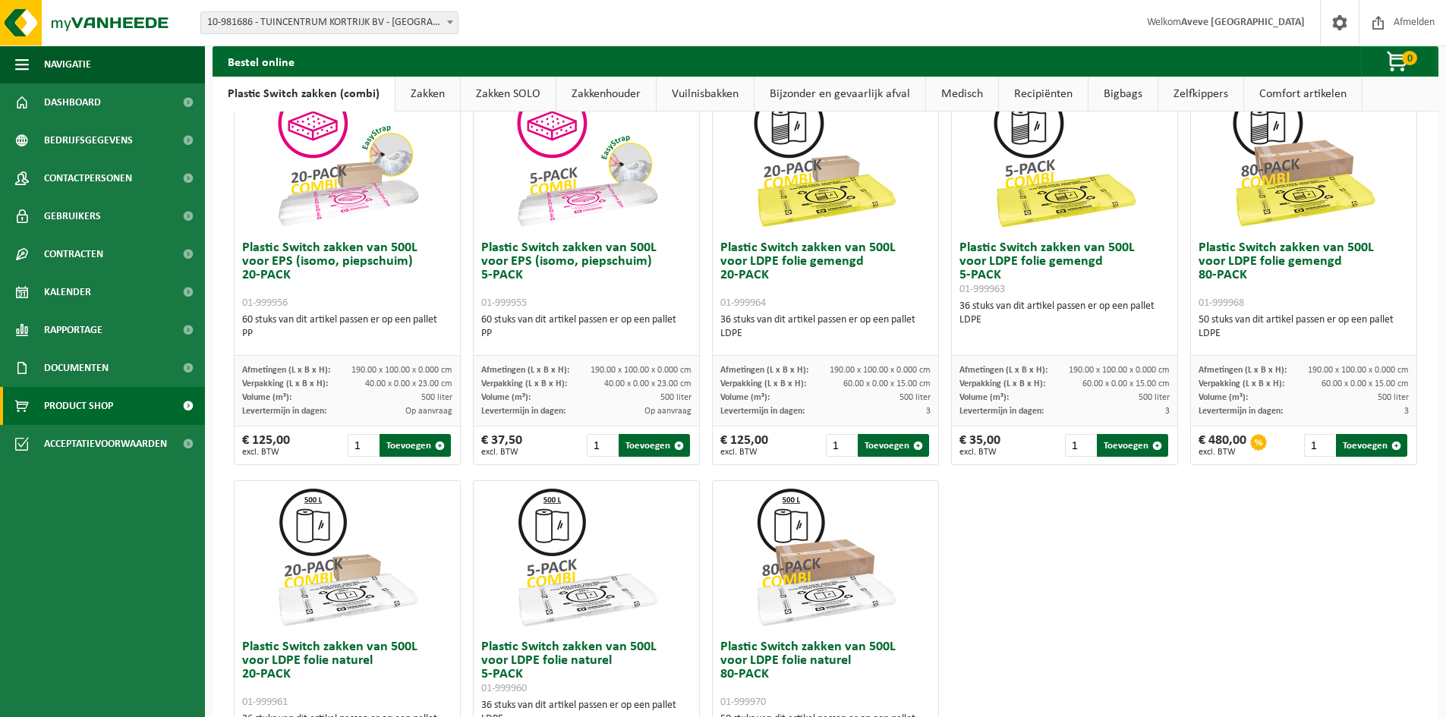
scroll to position [531, 0]
